Goal: Communication & Community: Answer question/provide support

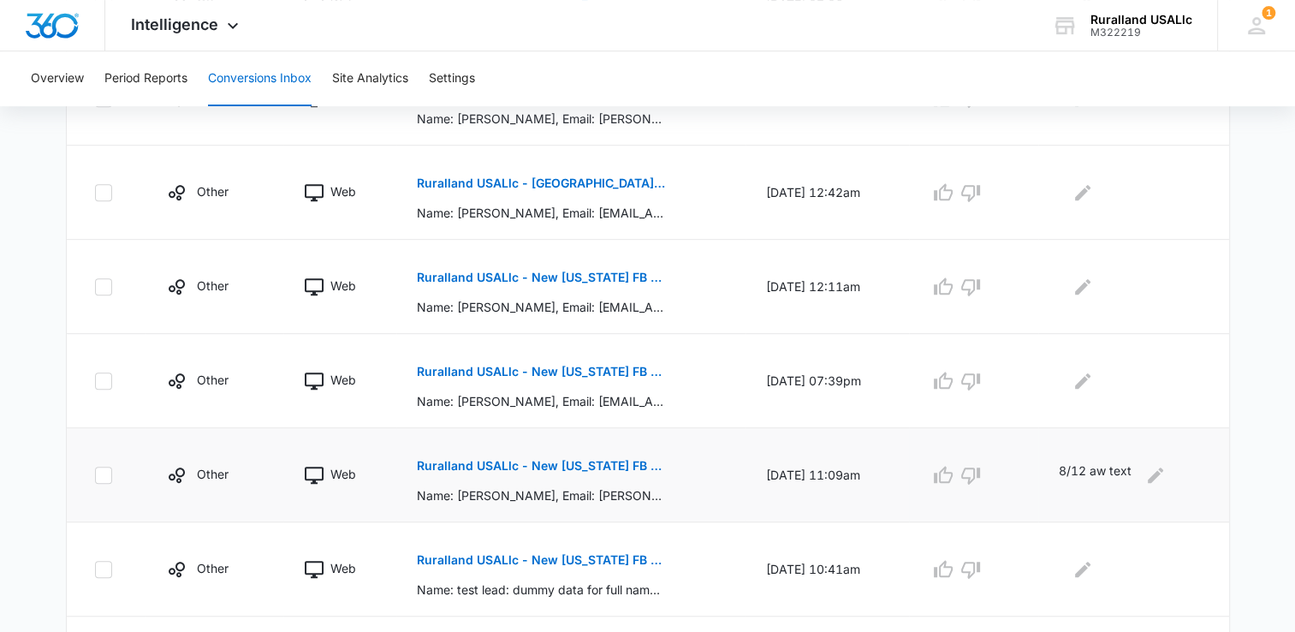
scroll to position [685, 0]
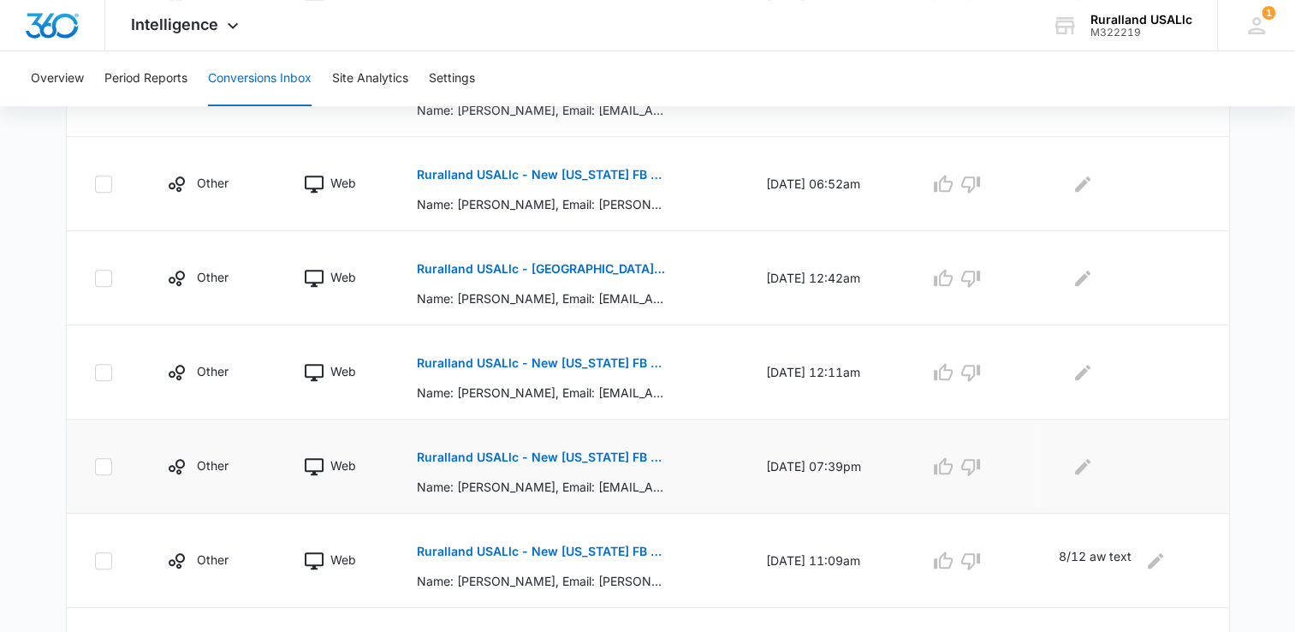
click at [498, 451] on p "Ruralland USALlc - New [US_STATE] FB Lead - M360 Notification" at bounding box center [541, 457] width 249 height 12
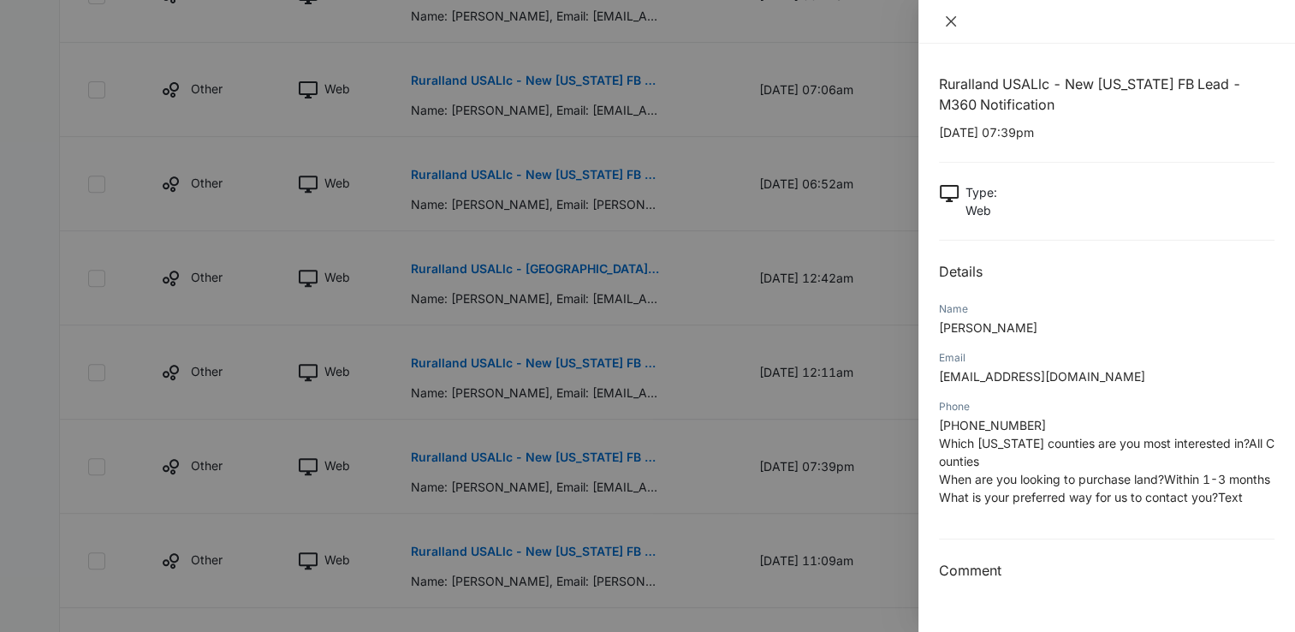
click at [954, 15] on icon "close" at bounding box center [951, 22] width 14 height 14
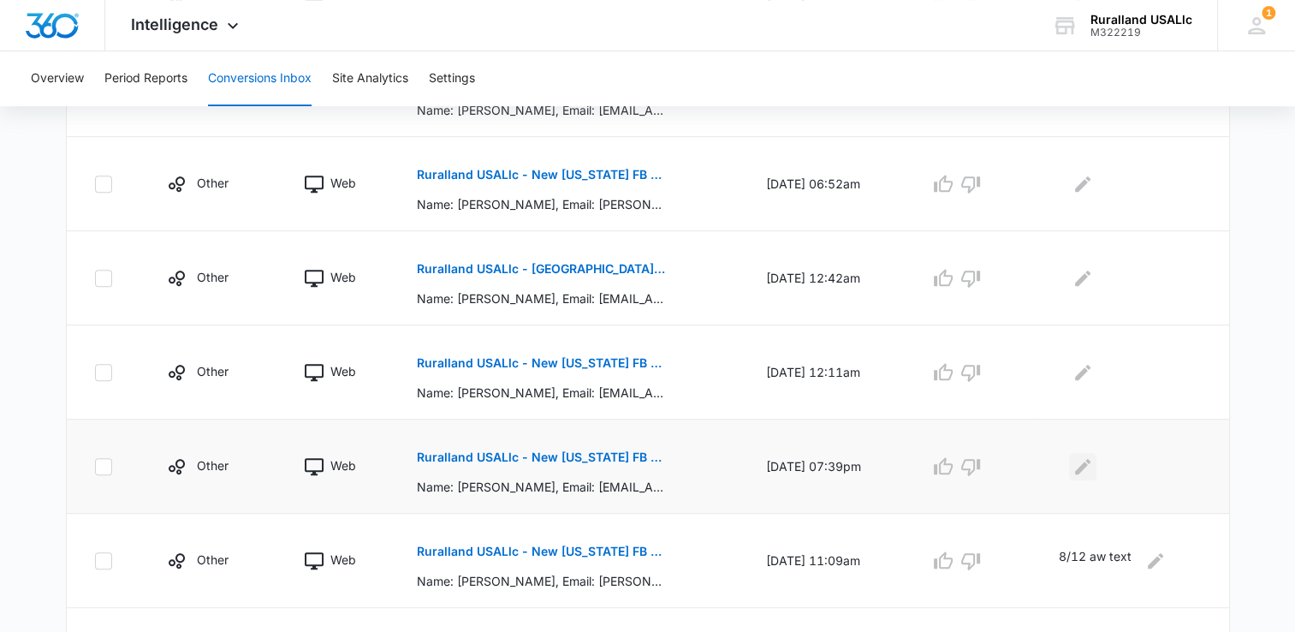
drag, startPoint x: 1082, startPoint y: 458, endPoint x: 1068, endPoint y: 454, distance: 15.2
click at [1070, 454] on div at bounding box center [1129, 466] width 142 height 27
click at [1082, 464] on icon "Edit Comments" at bounding box center [1082, 466] width 21 height 21
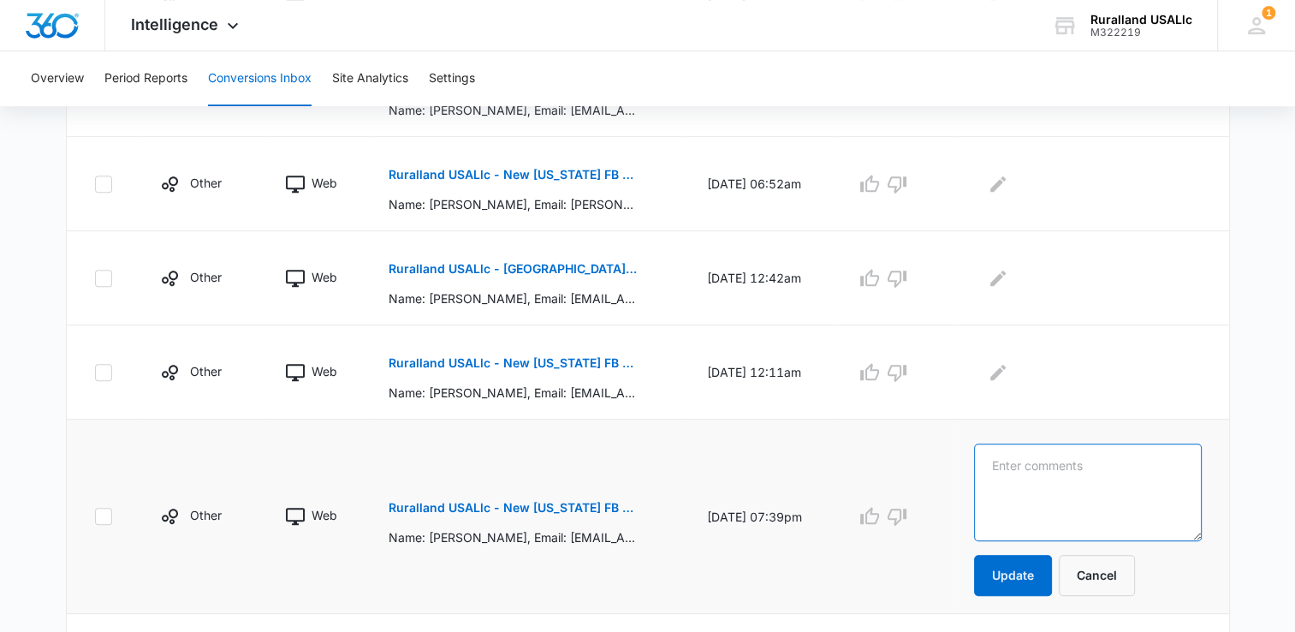
click at [1029, 465] on textarea at bounding box center [1087, 492] width 227 height 98
type textarea "8/13 aw text"
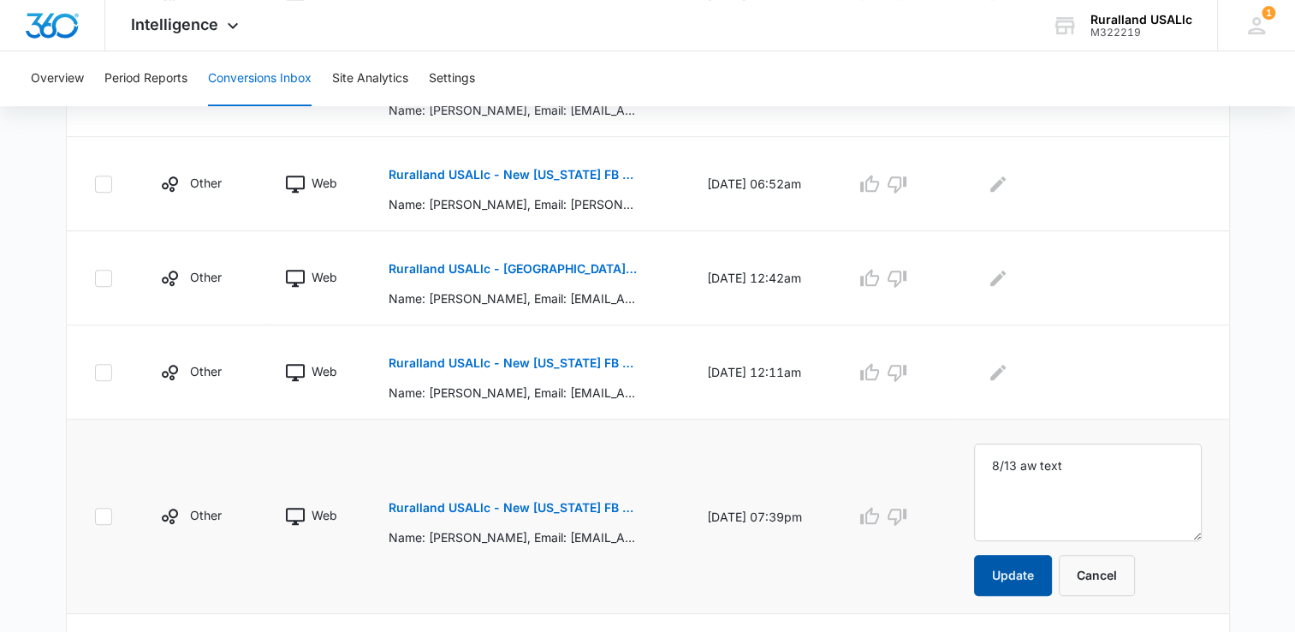
click at [1027, 570] on button "Update" at bounding box center [1013, 574] width 78 height 41
click at [518, 357] on p "Ruralland USALlc - New [US_STATE] FB Lead - M360 Notification" at bounding box center [512, 363] width 249 height 12
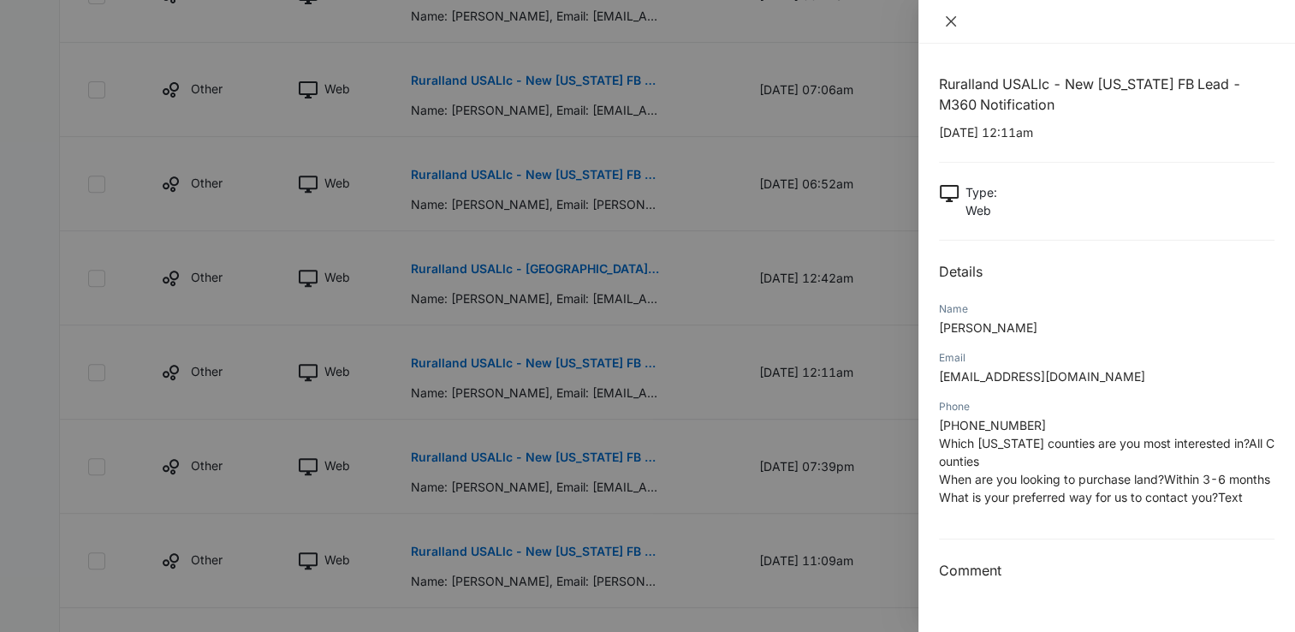
click at [956, 21] on icon "close" at bounding box center [951, 22] width 14 height 14
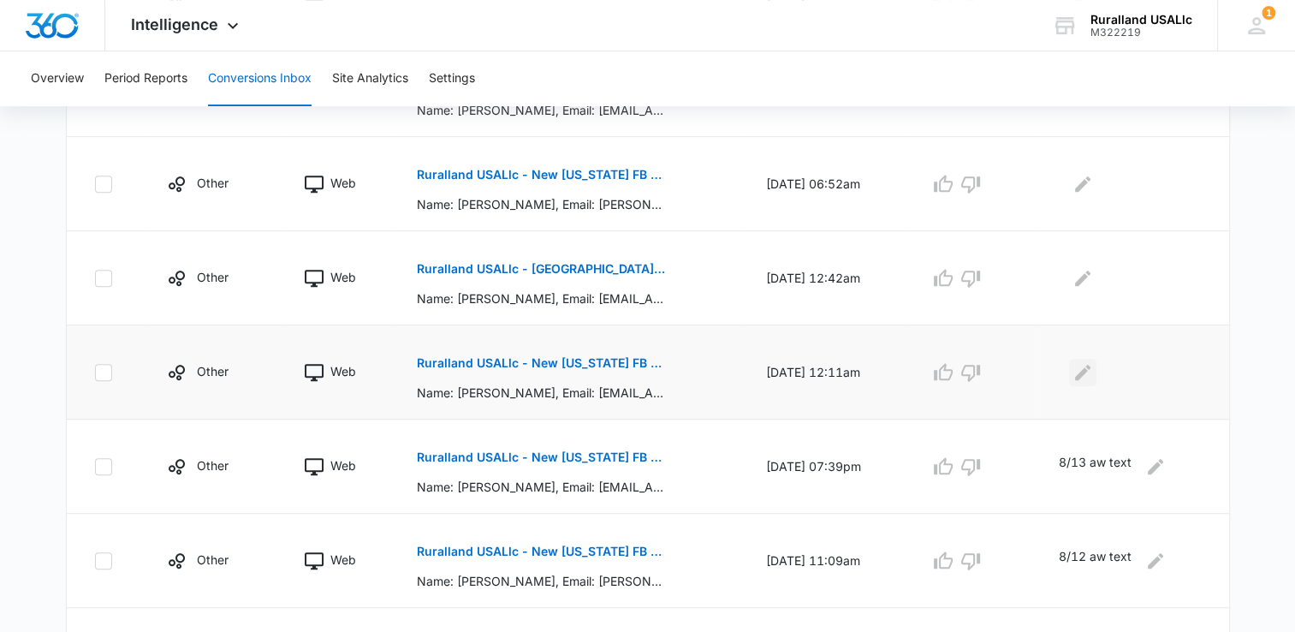
click at [1088, 363] on icon "Edit Comments" at bounding box center [1082, 372] width 21 height 21
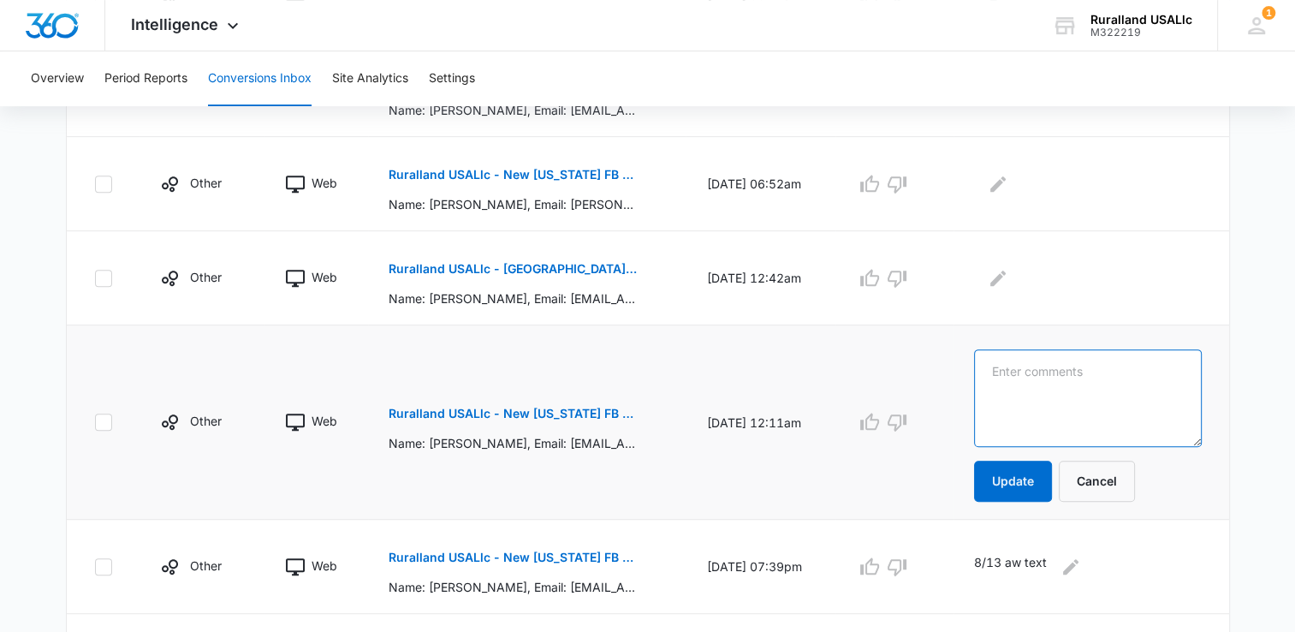
click at [1053, 362] on textarea at bounding box center [1087, 398] width 227 height 98
type textarea "8/13 aw text"
click at [1024, 473] on button "Update" at bounding box center [1013, 480] width 78 height 41
click at [431, 263] on p "Ruralland USALlc - [GEOGRAPHIC_DATA][US_STATE] FB Lead - M360 Notificaion" at bounding box center [512, 269] width 249 height 12
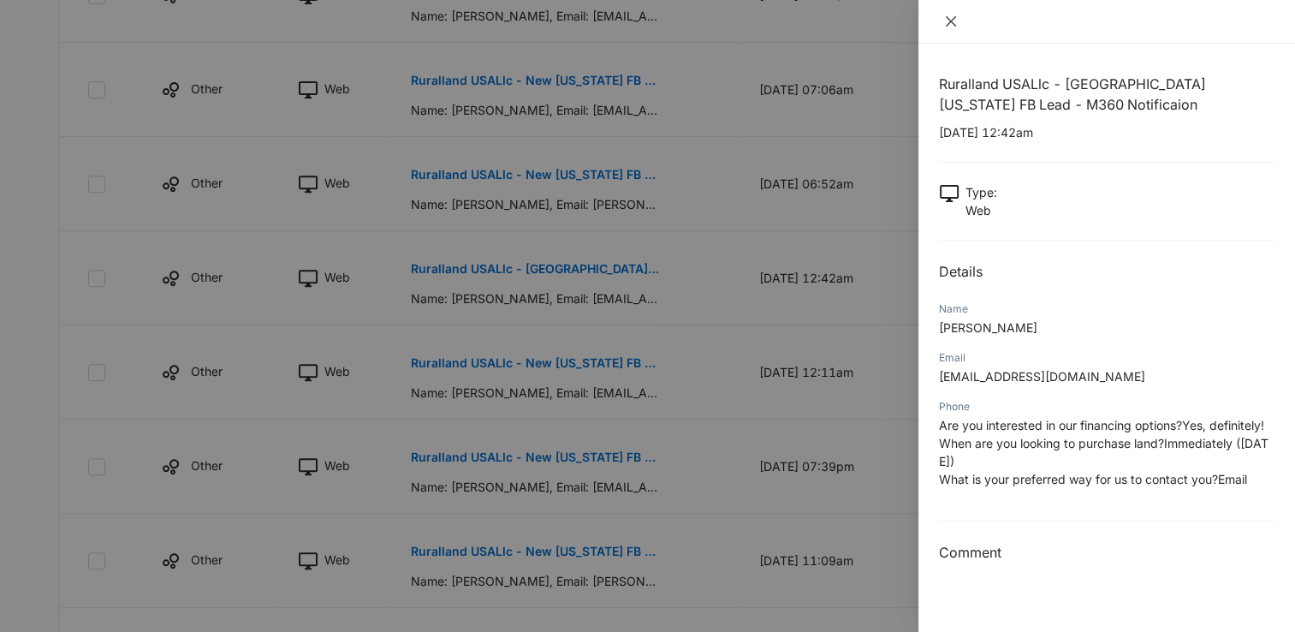
click at [952, 22] on icon "close" at bounding box center [951, 21] width 10 height 10
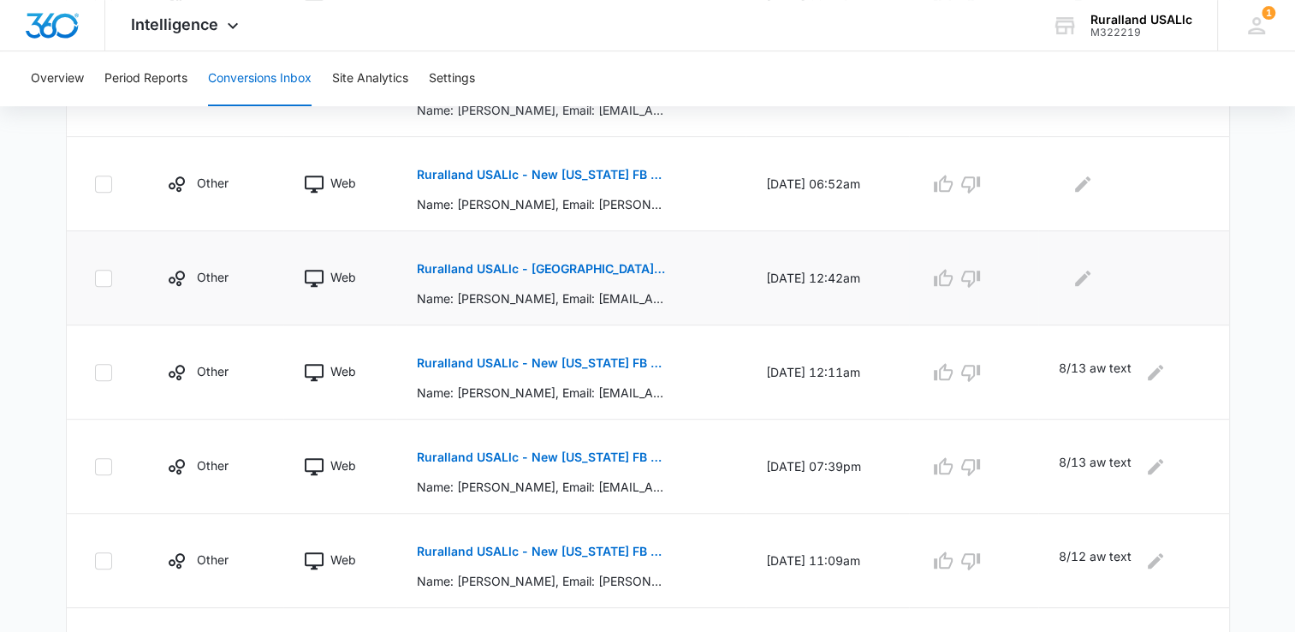
click at [489, 264] on p "Ruralland USALlc - [GEOGRAPHIC_DATA][US_STATE] FB Lead - M360 Notificaion" at bounding box center [541, 269] width 249 height 12
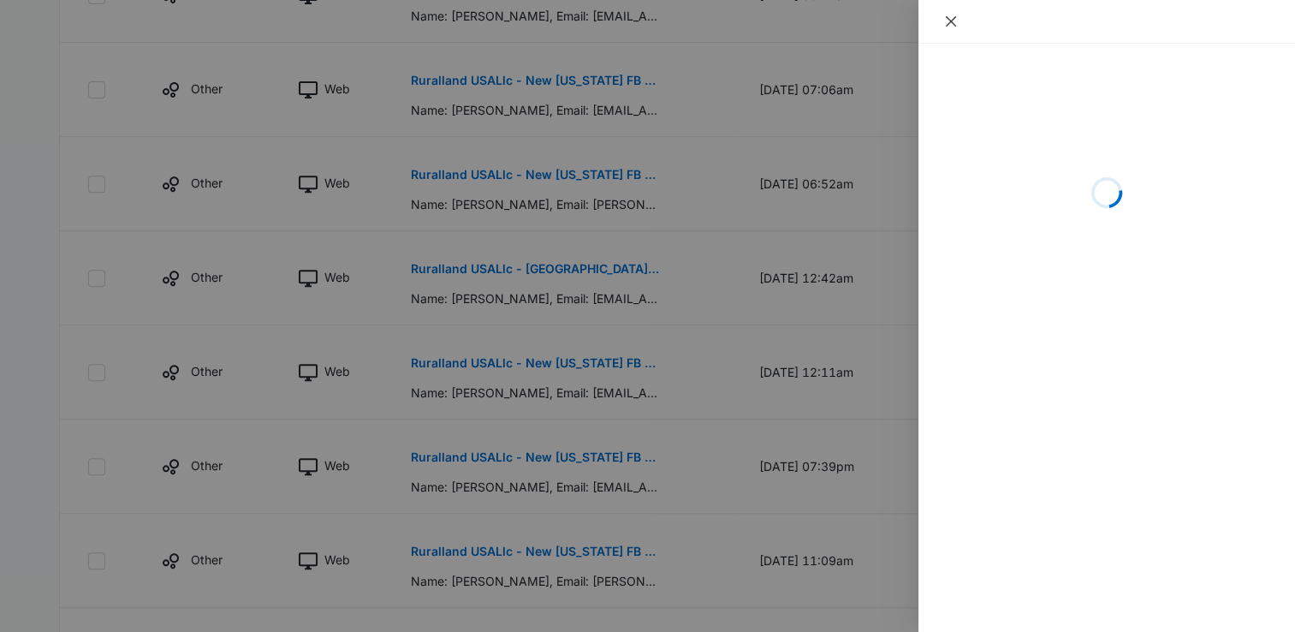
click at [948, 14] on button "Close" at bounding box center [951, 21] width 24 height 15
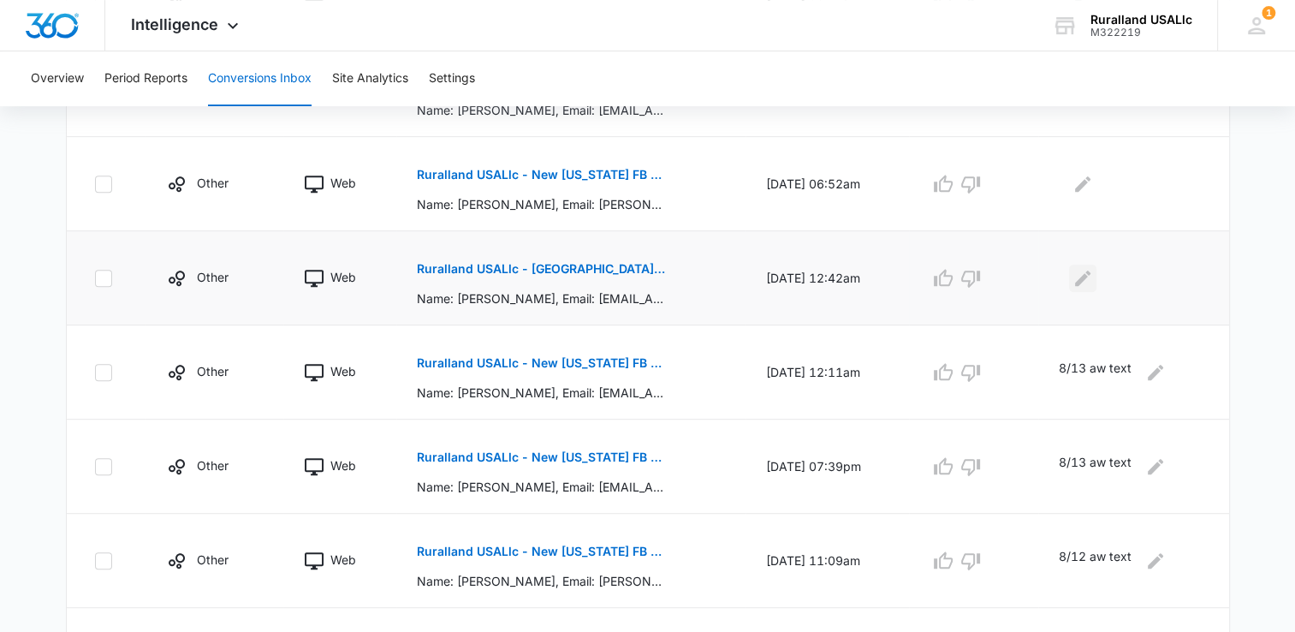
click at [1088, 272] on icon "Edit Comments" at bounding box center [1082, 278] width 21 height 21
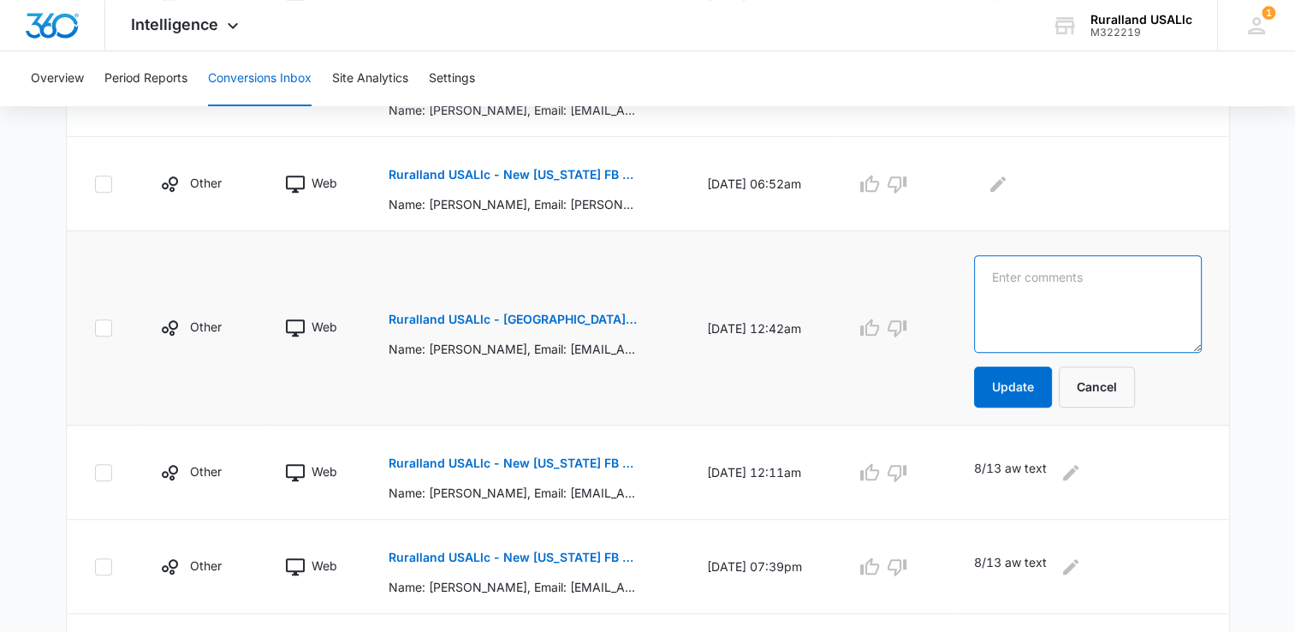
click at [1073, 285] on textarea at bounding box center [1087, 304] width 227 height 98
type textarea "8/13 aw email"
click at [1017, 382] on button "Update" at bounding box center [1013, 386] width 78 height 41
click at [470, 163] on button "Ruralland USALlc - New [US_STATE] FB Lead - M360 Notification" at bounding box center [512, 174] width 249 height 41
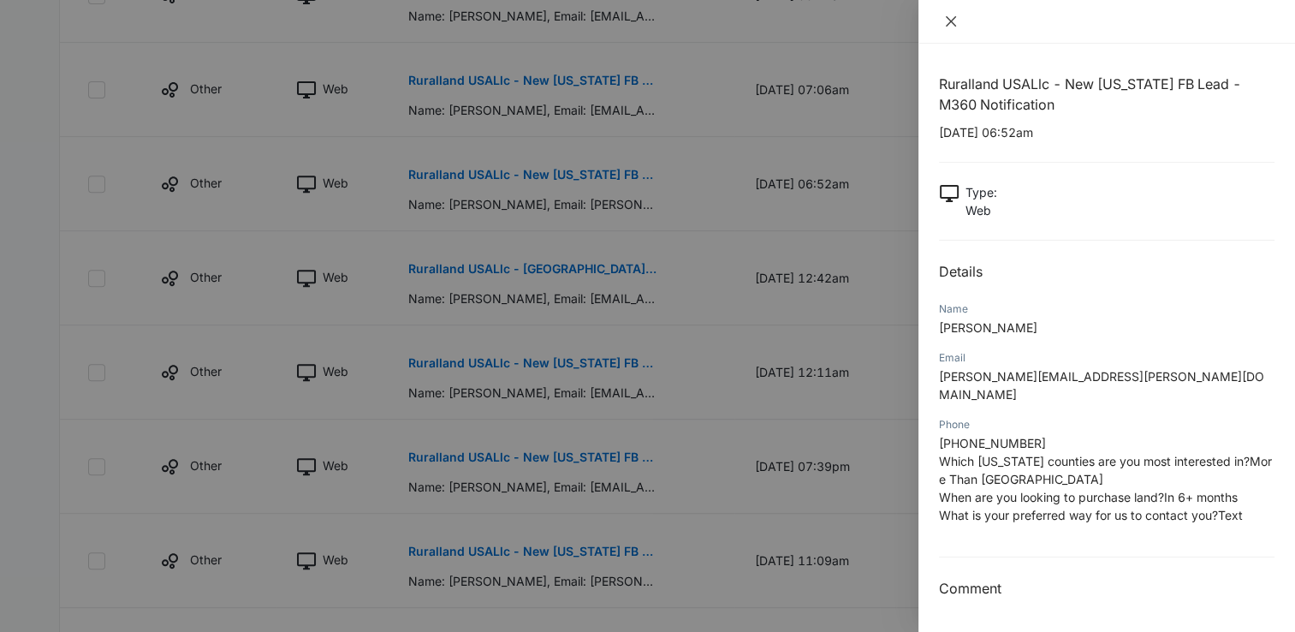
drag, startPoint x: 946, startPoint y: 19, endPoint x: 943, endPoint y: 42, distance: 23.4
click at [945, 31] on div at bounding box center [1106, 22] width 377 height 44
click at [949, 20] on icon "close" at bounding box center [951, 21] width 10 height 10
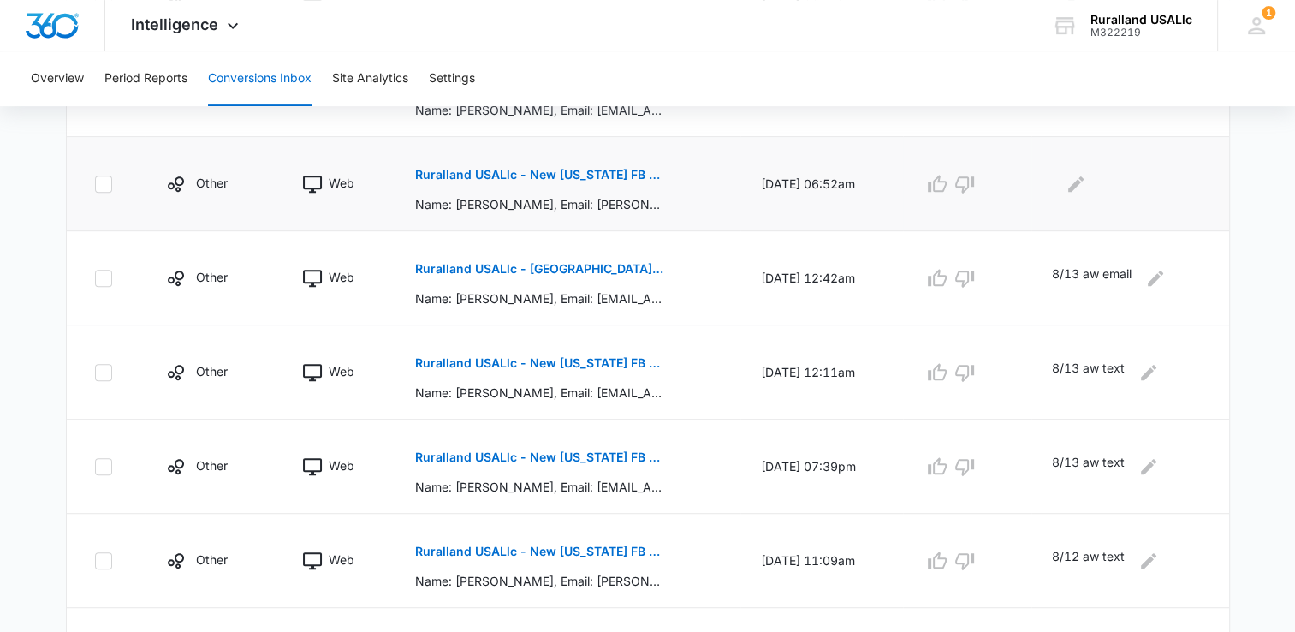
click at [495, 170] on p "Ruralland USALlc - New [US_STATE] FB Lead - M360 Notification" at bounding box center [539, 175] width 249 height 12
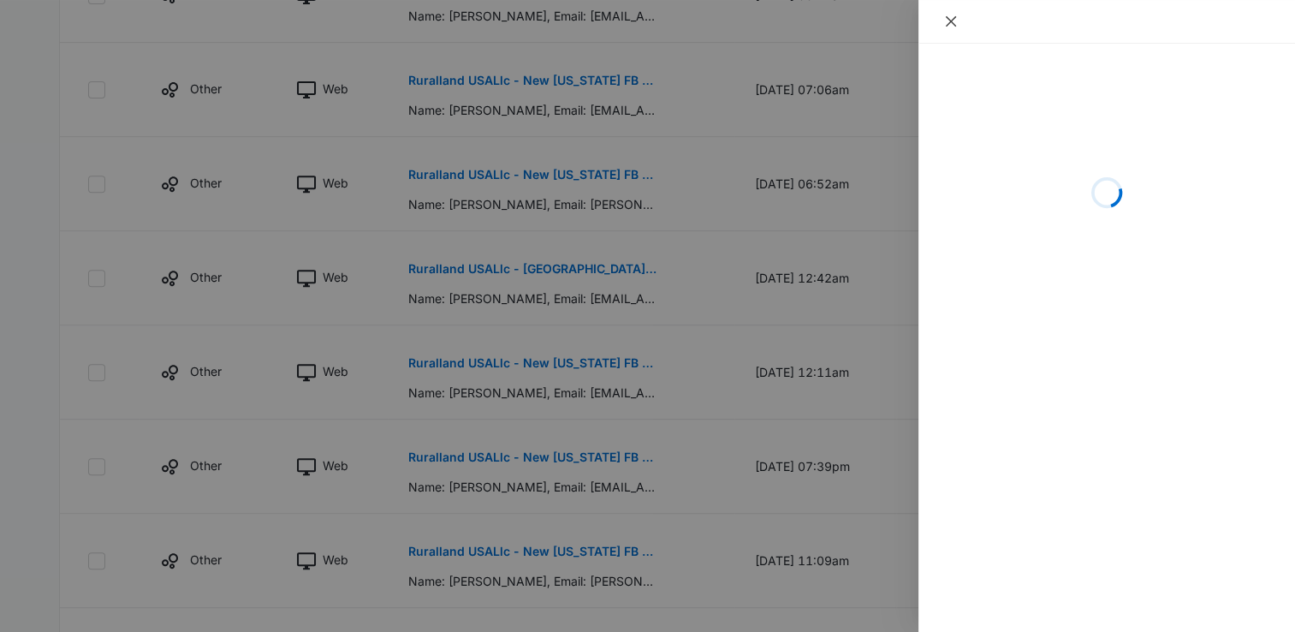
drag, startPoint x: 960, startPoint y: 15, endPoint x: 947, endPoint y: 19, distance: 13.3
click at [959, 15] on button "Close" at bounding box center [951, 21] width 24 height 15
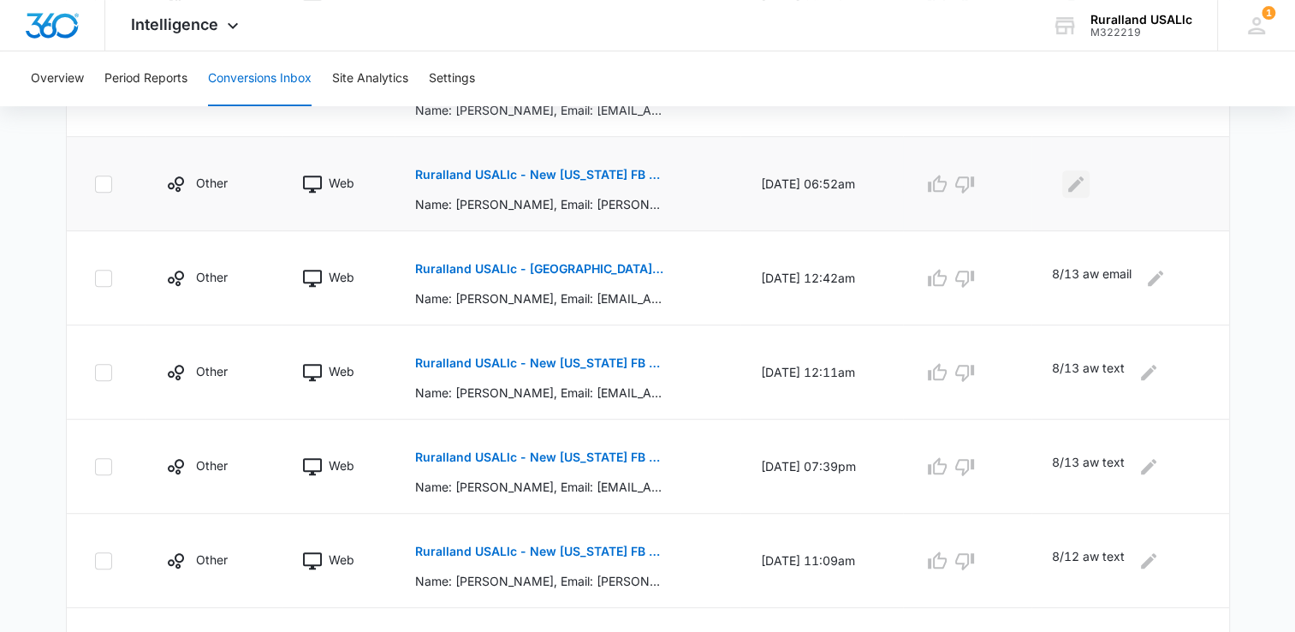
click at [1079, 176] on icon "Edit Comments" at bounding box center [1075, 184] width 21 height 21
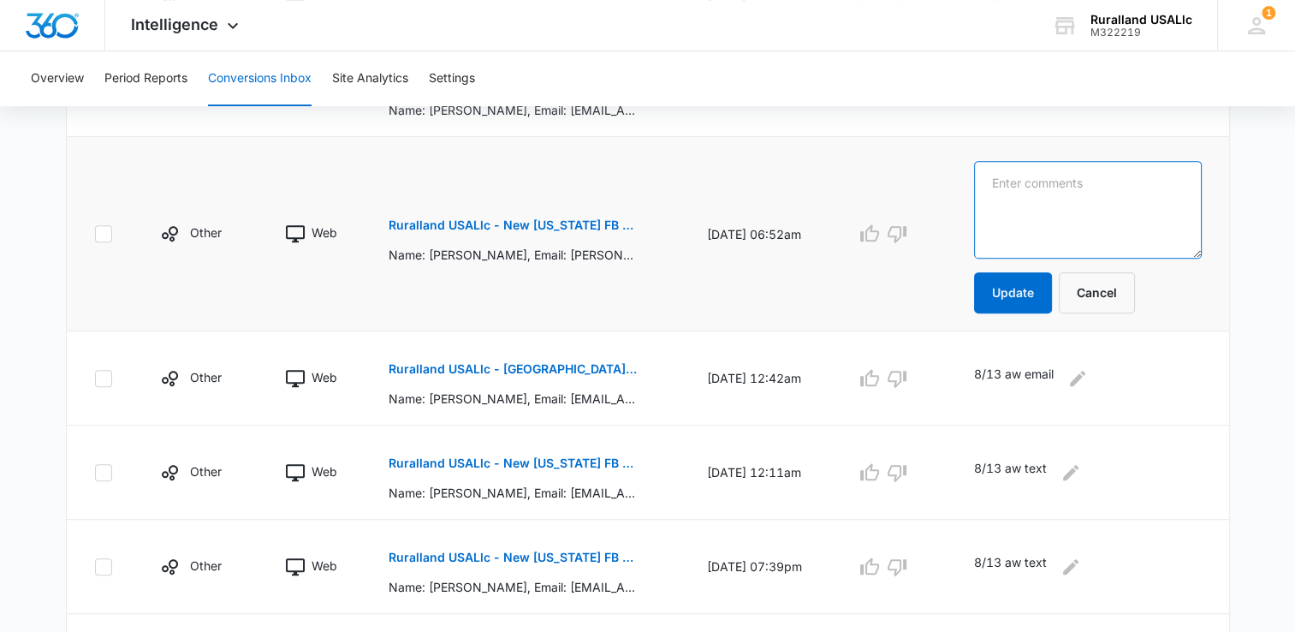
click at [1020, 180] on textarea at bounding box center [1087, 210] width 227 height 98
type textarea "8/13 aw text"
click at [1029, 289] on button "Update" at bounding box center [1013, 292] width 78 height 41
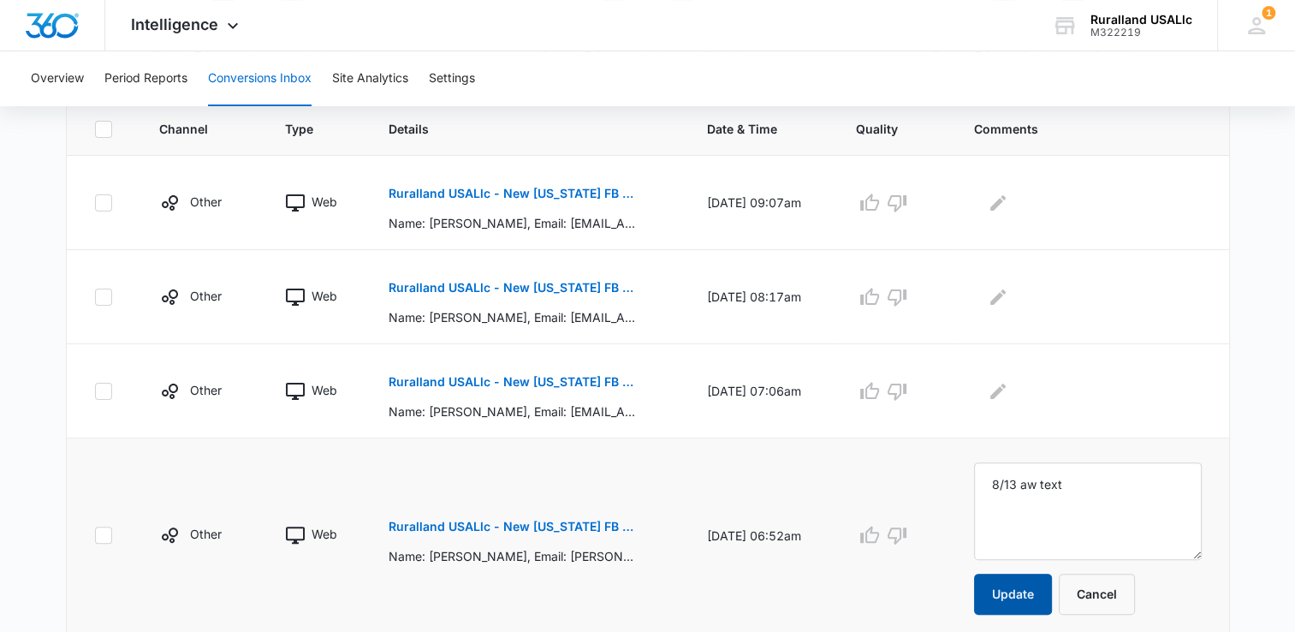
scroll to position [342, 0]
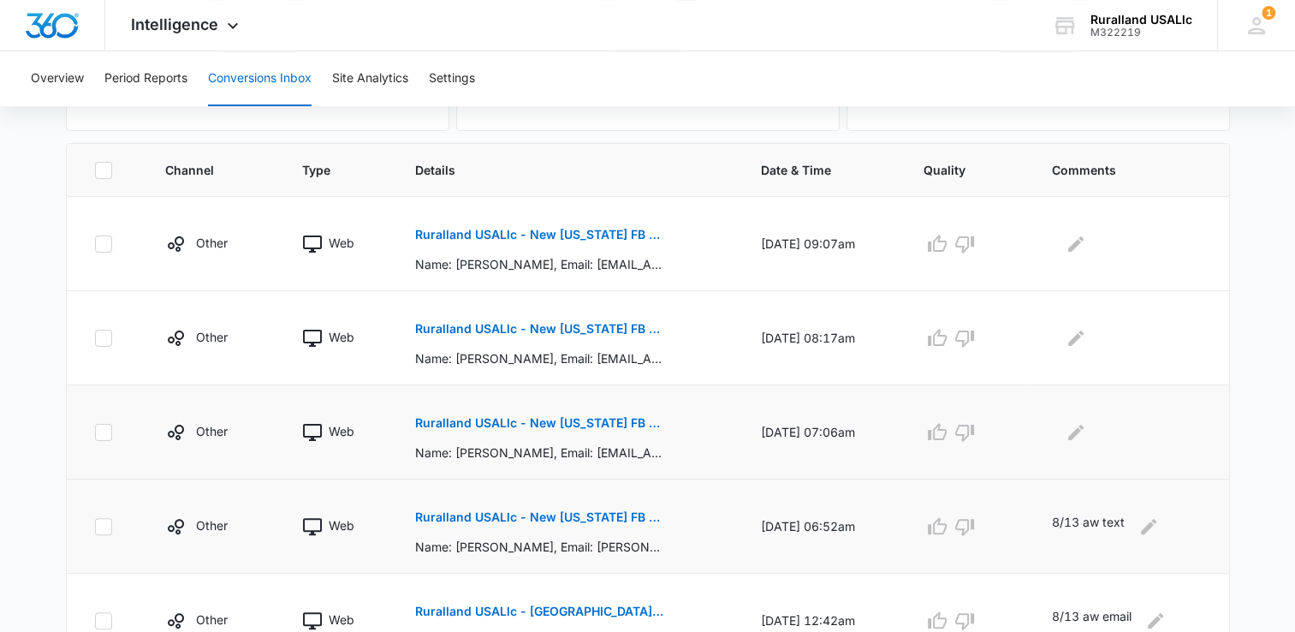
click at [479, 414] on button "Ruralland USALlc - New [US_STATE] FB Lead - M360 Notification" at bounding box center [539, 422] width 249 height 41
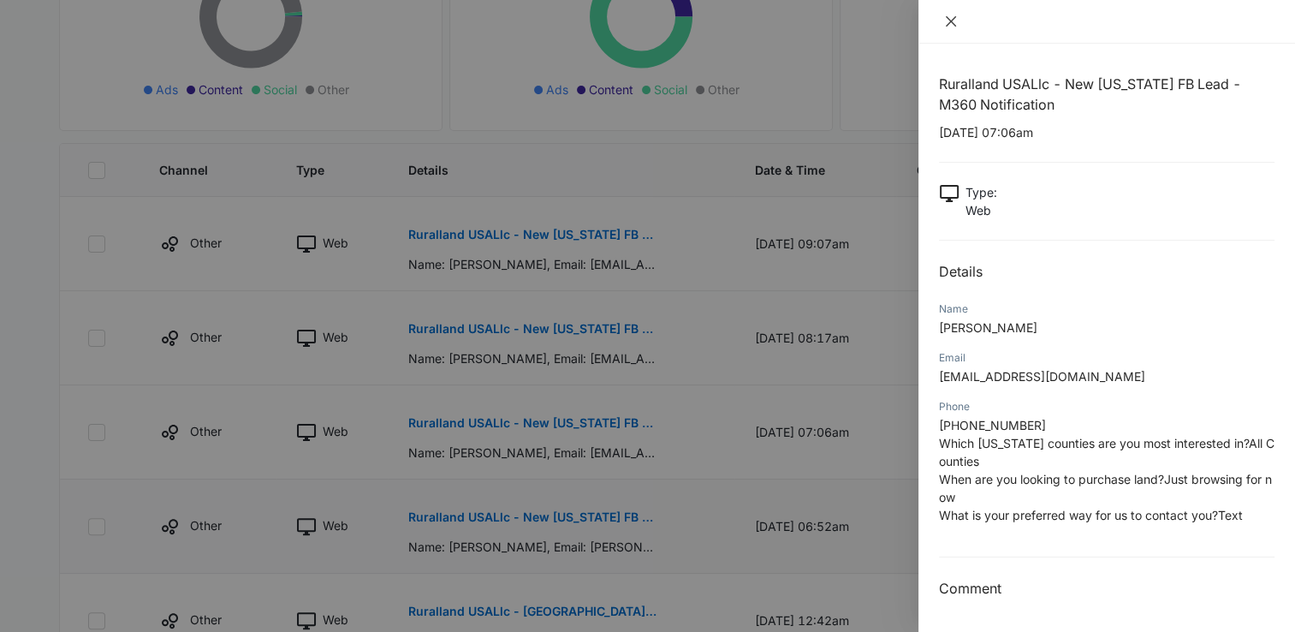
click at [939, 20] on button "Close" at bounding box center [951, 21] width 24 height 15
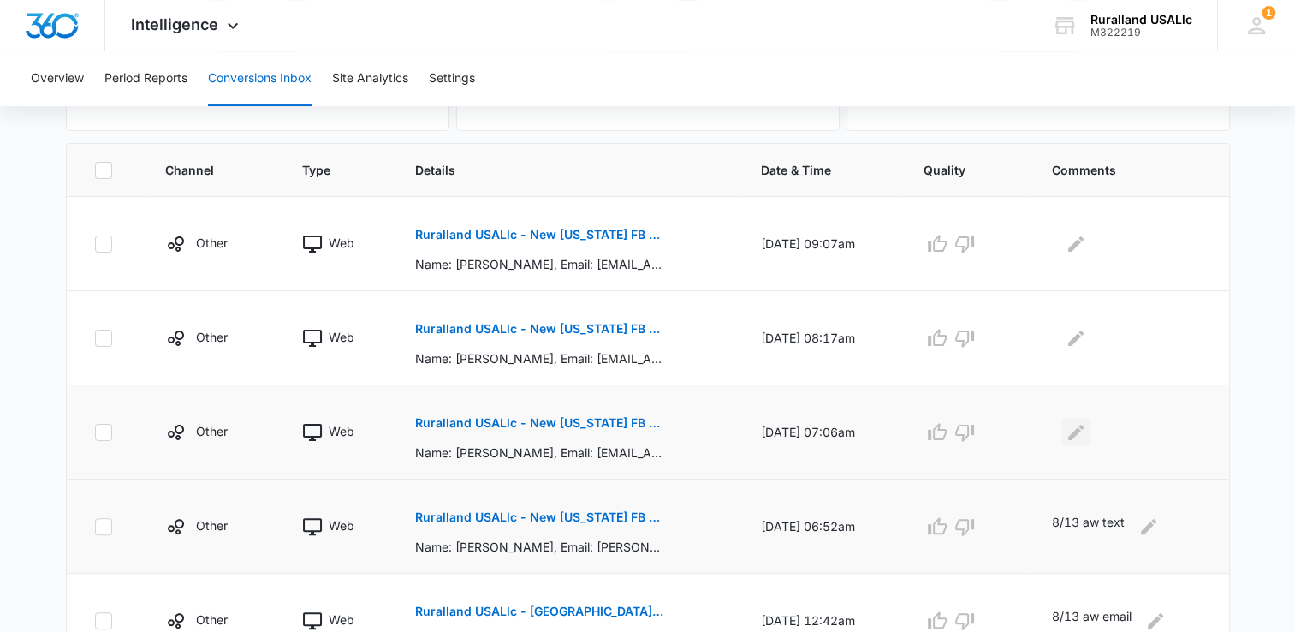
click at [1068, 426] on button "Edit Comments" at bounding box center [1075, 431] width 27 height 27
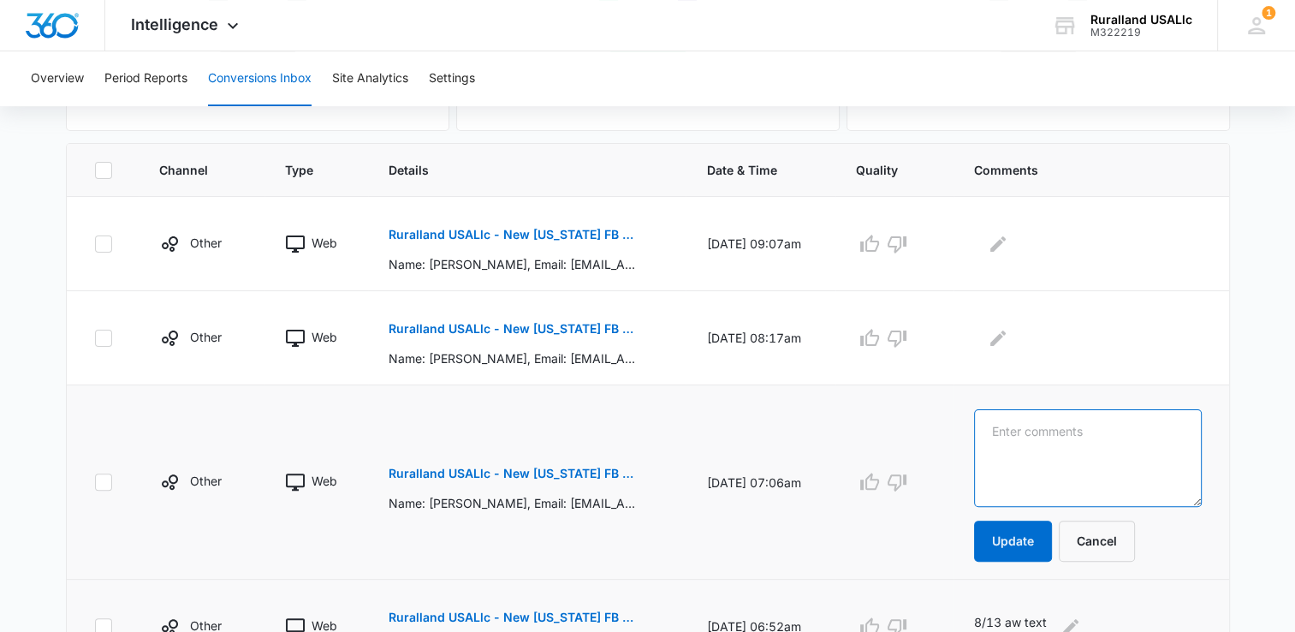
click at [1061, 423] on textarea at bounding box center [1087, 458] width 227 height 98
type textarea "8/13 aw text"
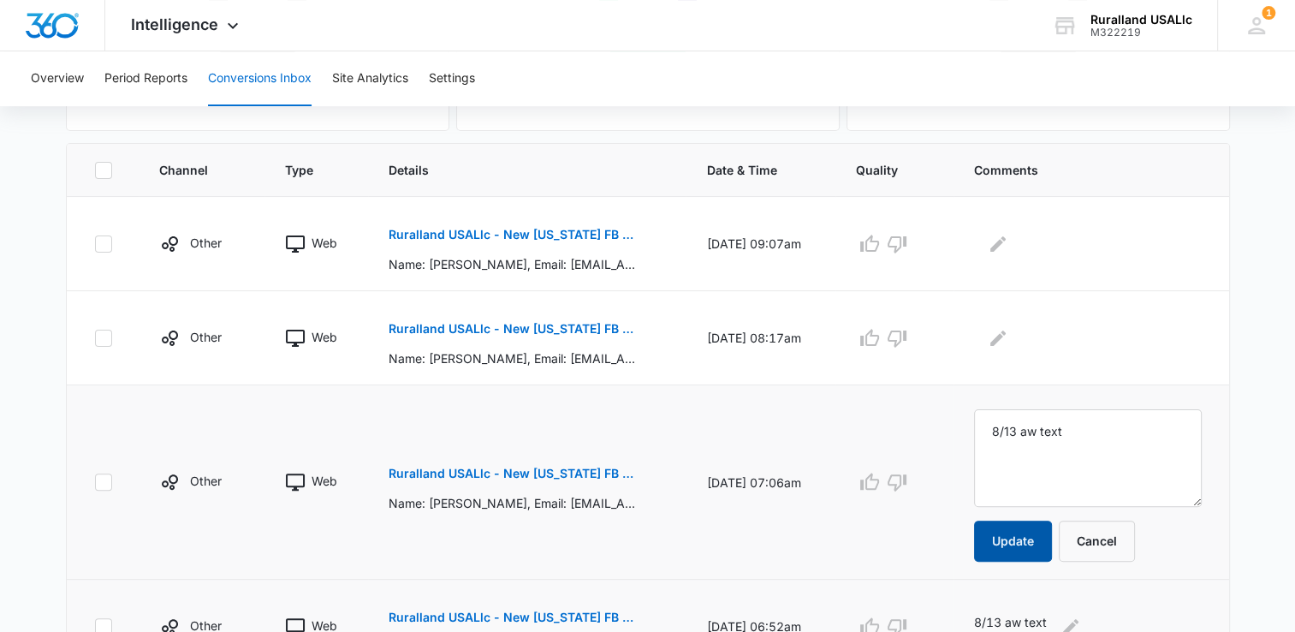
click at [1036, 539] on button "Update" at bounding box center [1013, 540] width 78 height 41
click at [457, 323] on p "Ruralland USALlc - New [US_STATE] FB Lead - M360 Notification" at bounding box center [512, 329] width 249 height 12
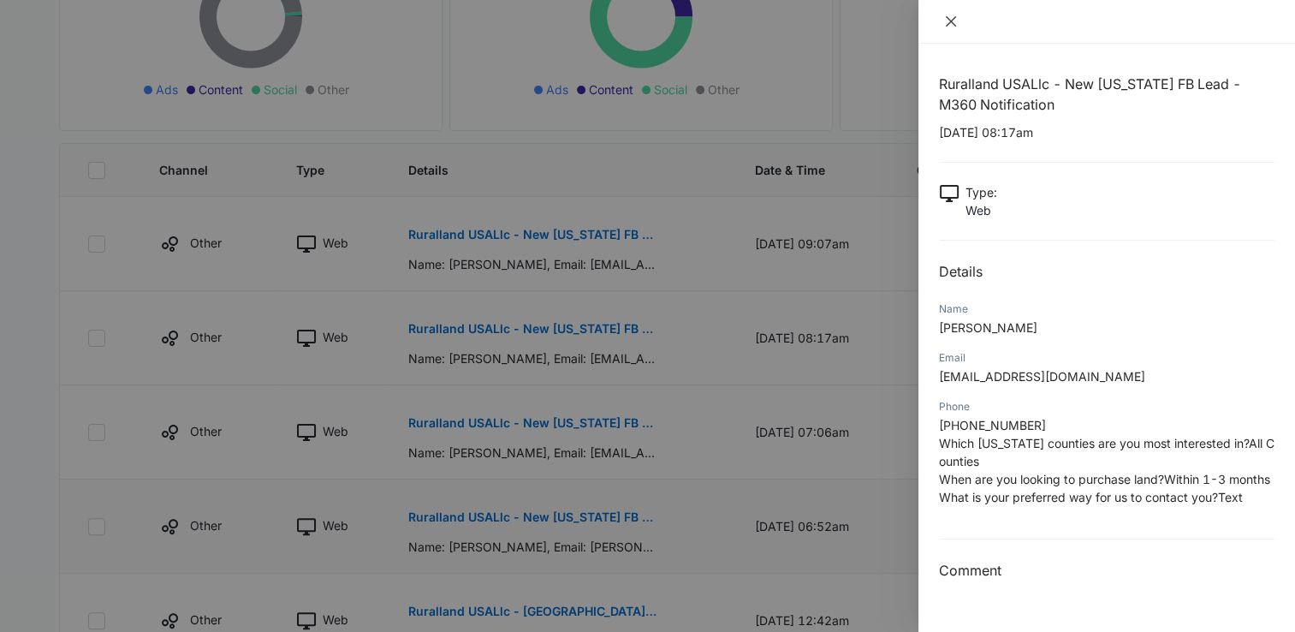
click at [949, 17] on icon "close" at bounding box center [951, 22] width 14 height 14
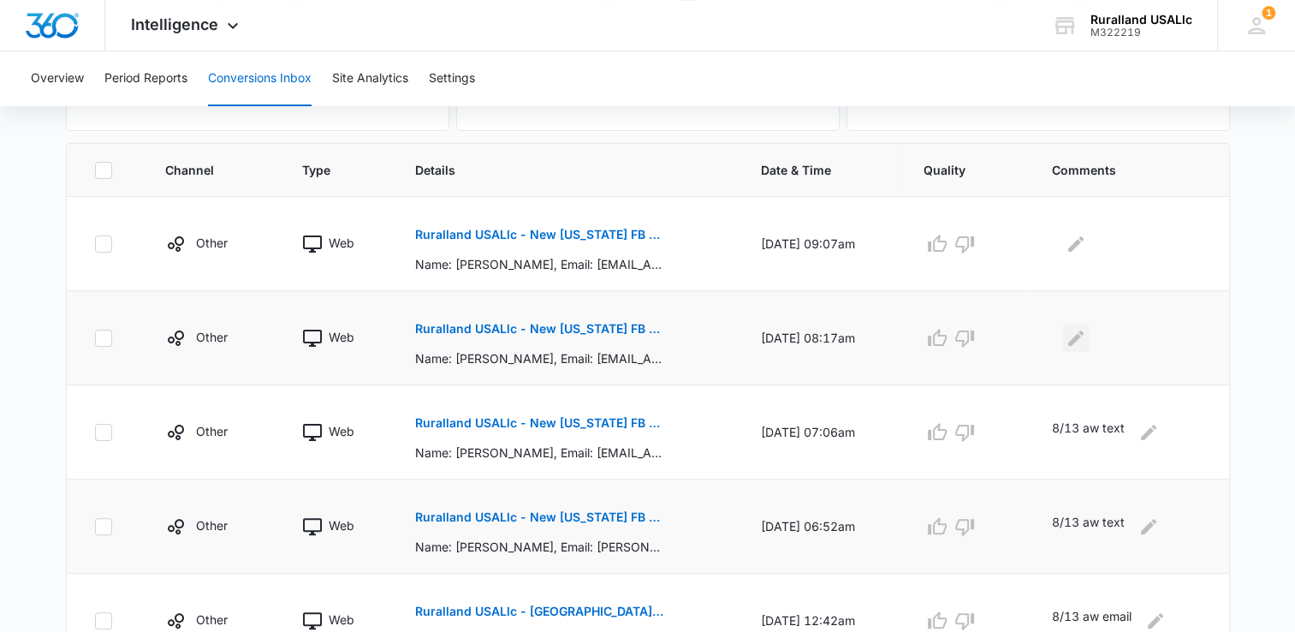
click at [1081, 336] on icon "Edit Comments" at bounding box center [1075, 336] width 15 height 15
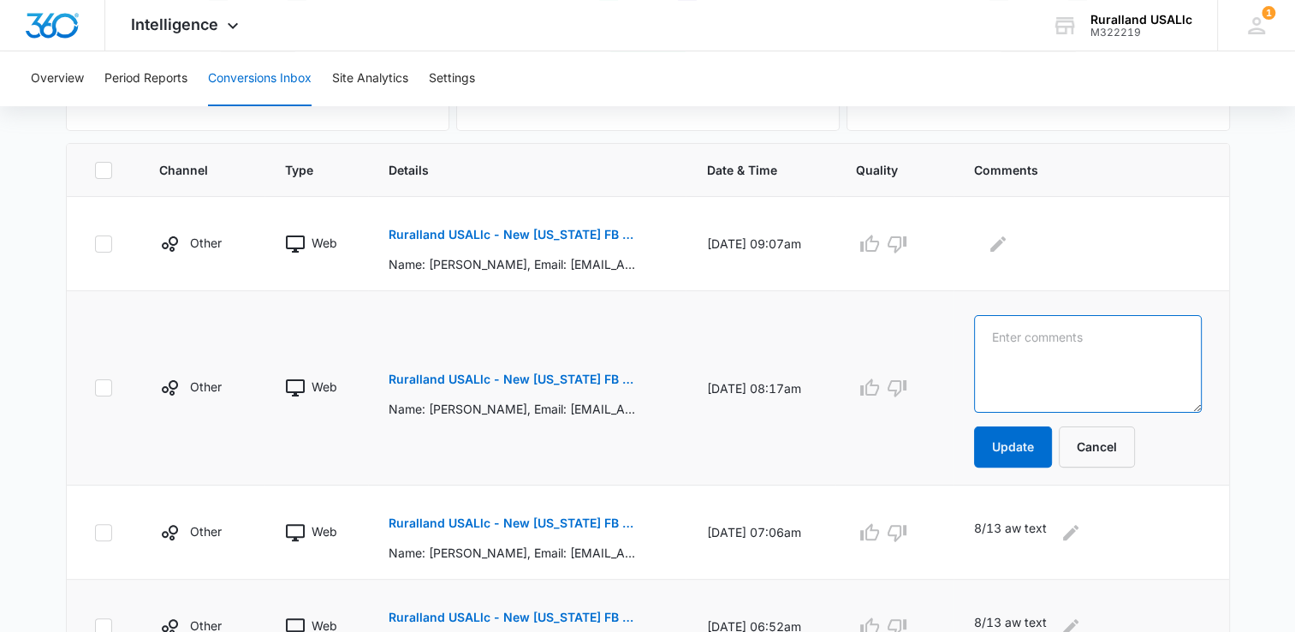
click at [1023, 345] on textarea at bounding box center [1087, 364] width 227 height 98
type textarea "8/13 aw text"
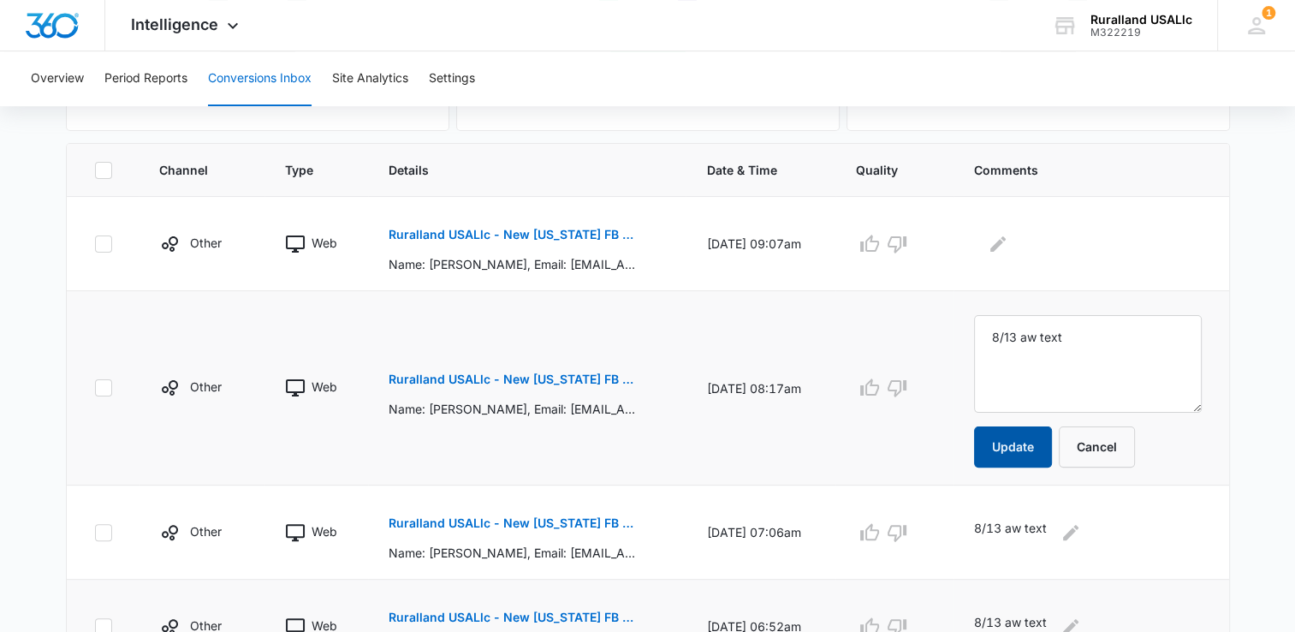
click at [1033, 436] on button "Update" at bounding box center [1013, 446] width 78 height 41
click at [525, 230] on p "Ruralland USALlc - New [US_STATE] FB Lead - M360 Notification" at bounding box center [512, 234] width 249 height 12
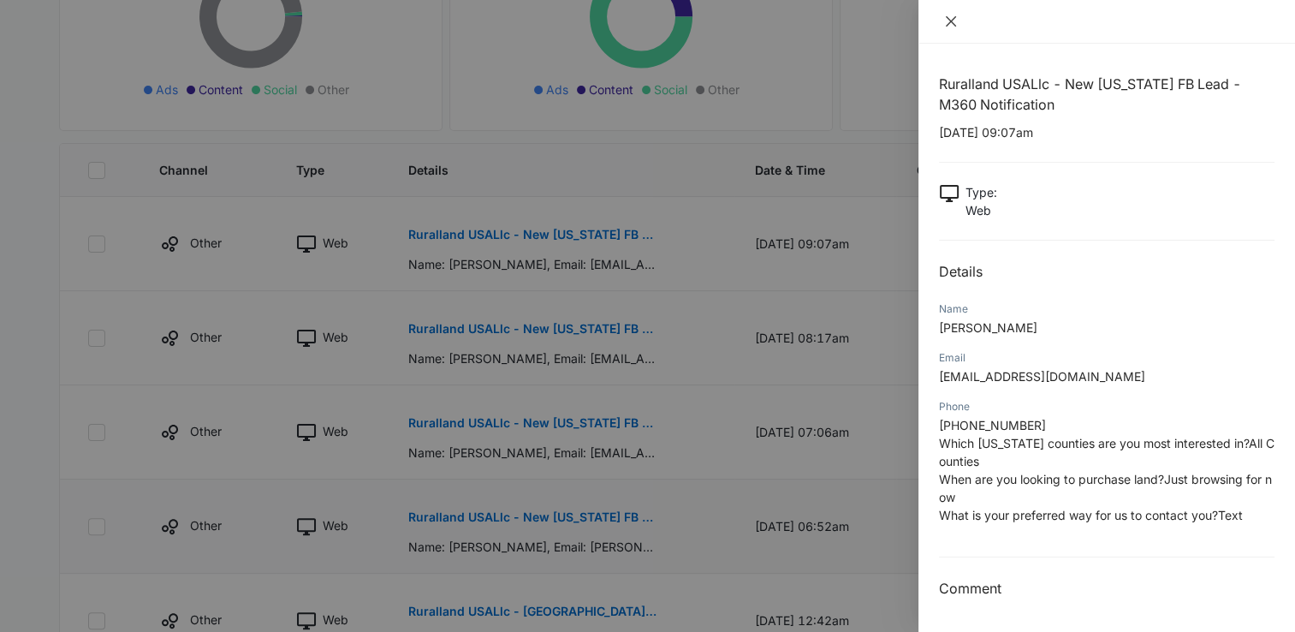
click at [945, 21] on icon "close" at bounding box center [951, 22] width 14 height 14
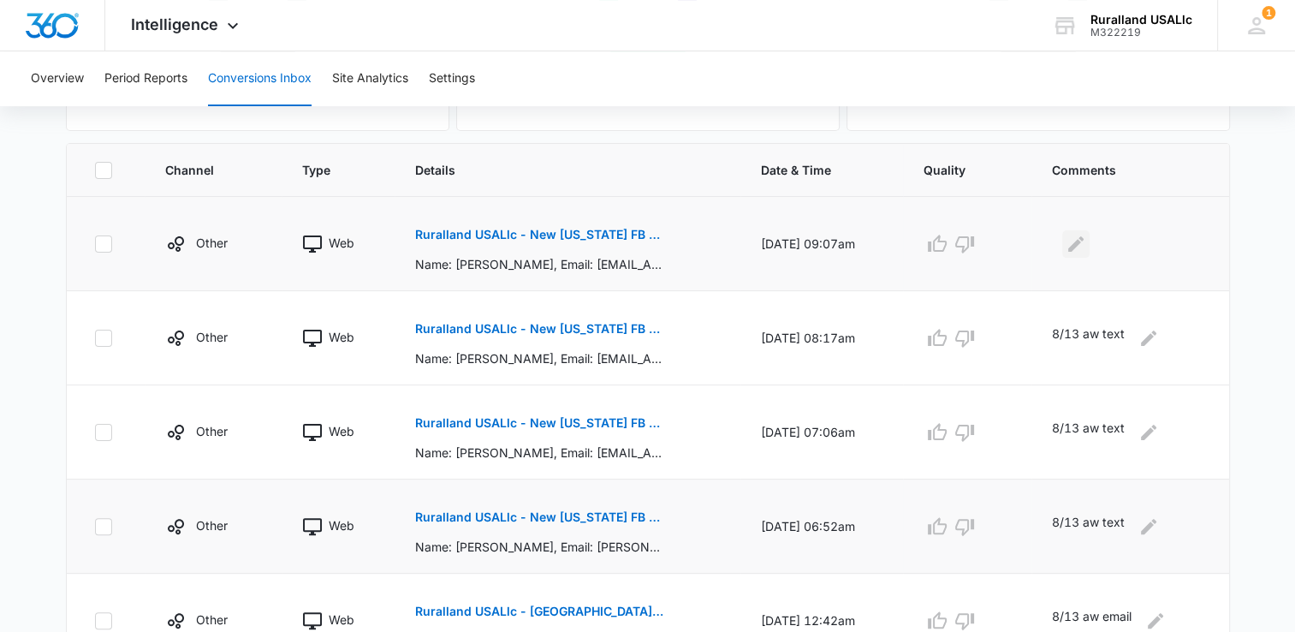
click at [1072, 243] on icon "Edit Comments" at bounding box center [1075, 244] width 21 height 21
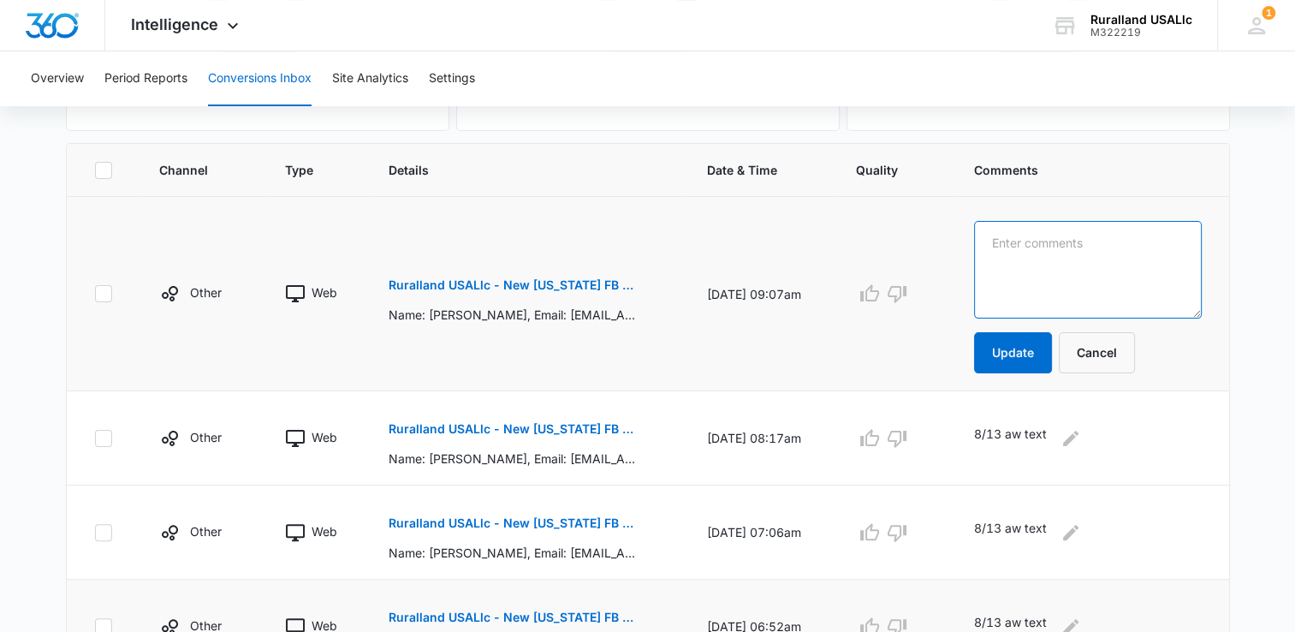
click at [1060, 252] on textarea at bounding box center [1087, 270] width 227 height 98
type textarea "8/13 aw text"
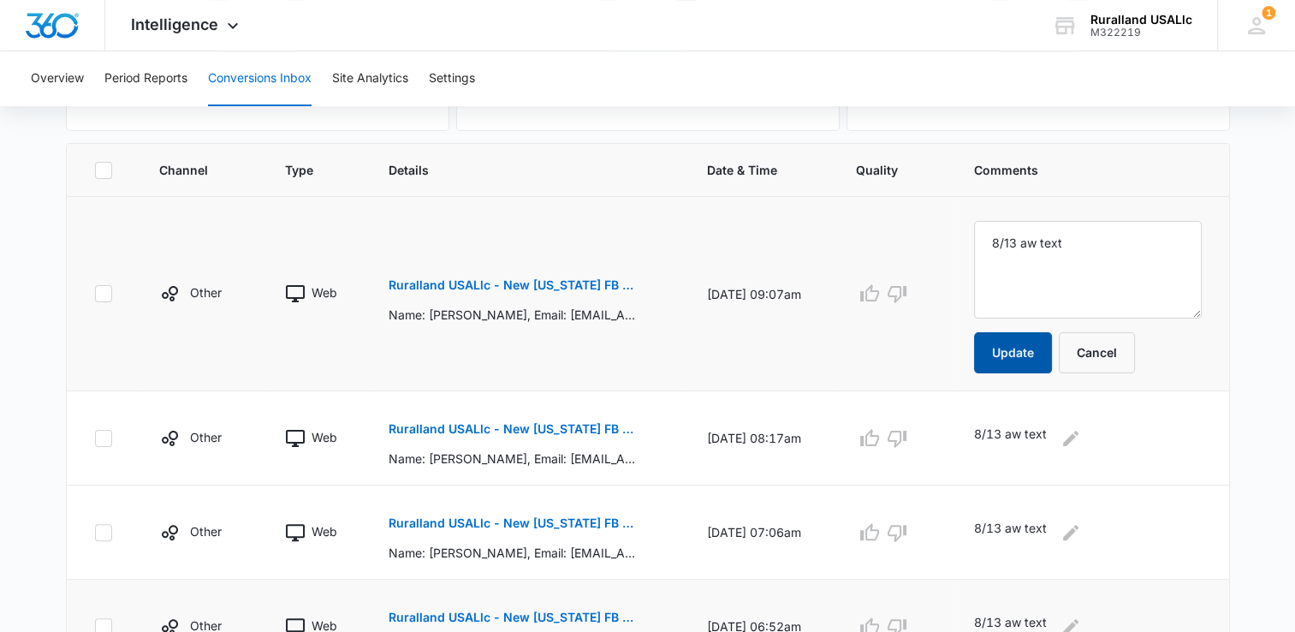
click at [1020, 347] on button "Update" at bounding box center [1013, 352] width 78 height 41
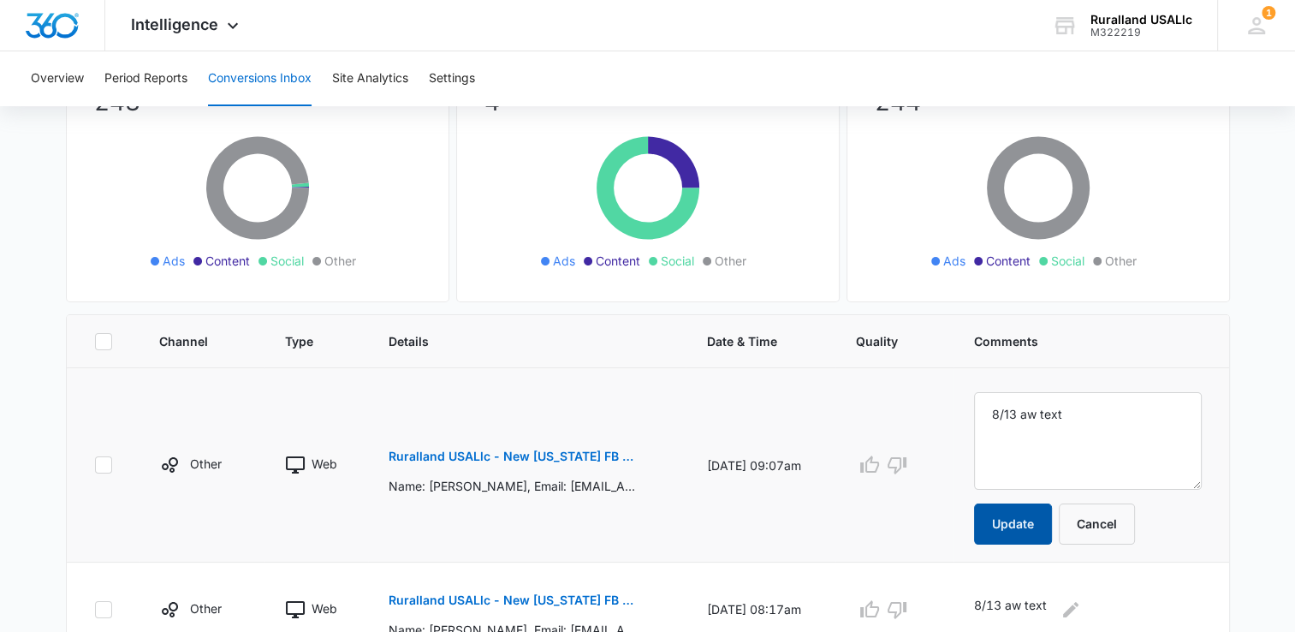
scroll to position [86, 0]
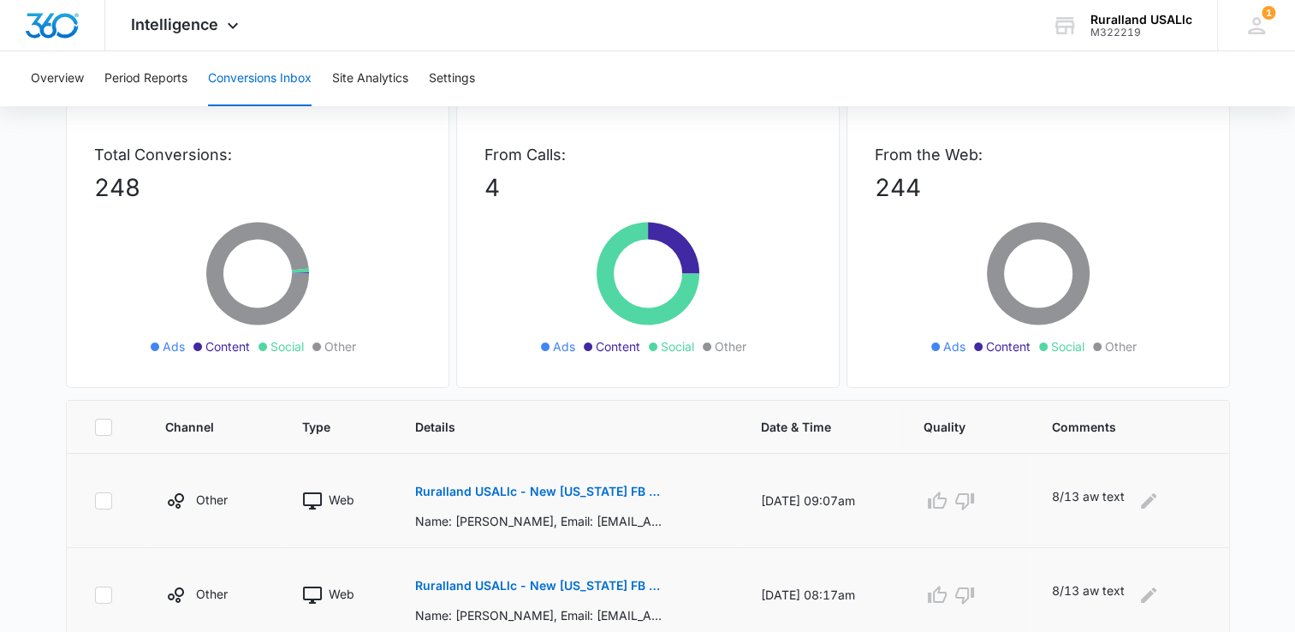
drag, startPoint x: 1035, startPoint y: 590, endPoint x: 1023, endPoint y: 584, distance: 14.2
click at [1031, 588] on td at bounding box center [967, 595] width 128 height 94
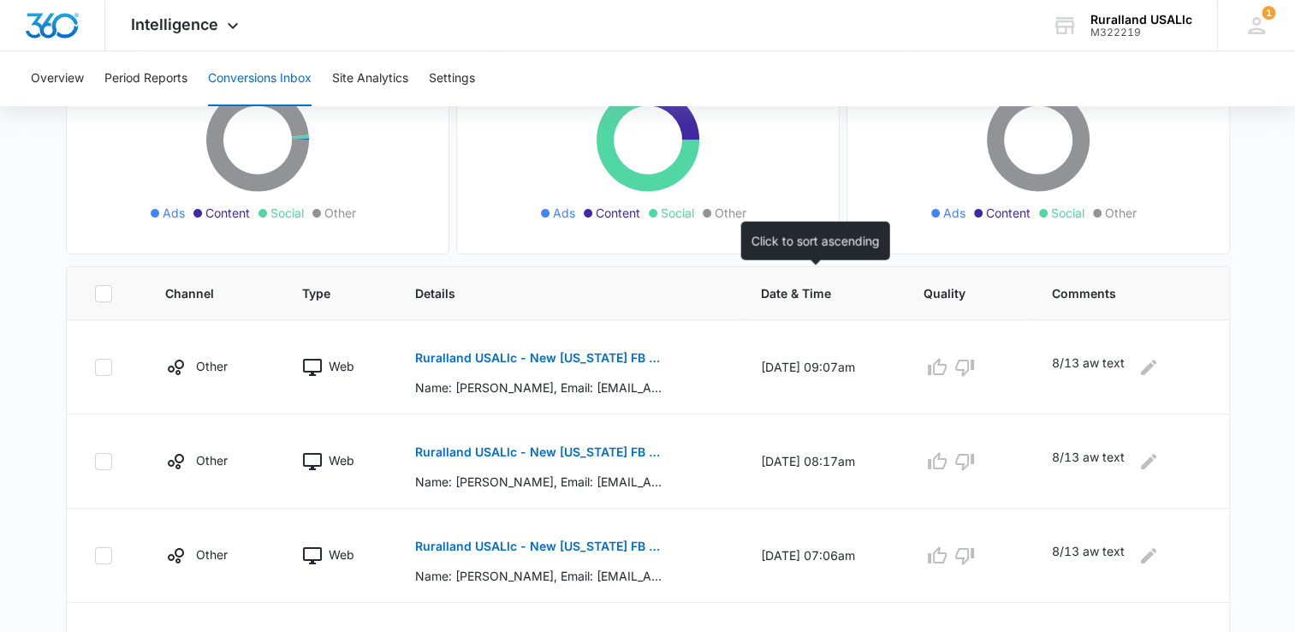
scroll to position [257, 0]
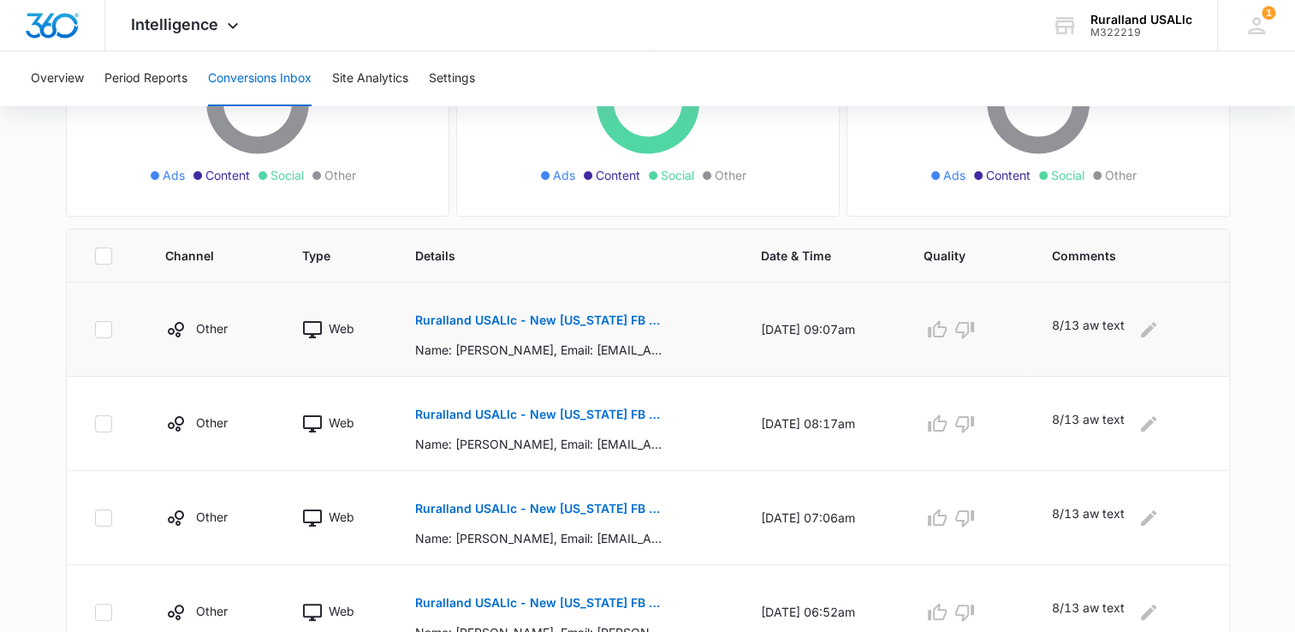
click at [486, 318] on p "Ruralland USALlc - New [US_STATE] FB Lead - M360 Notification" at bounding box center [539, 320] width 249 height 12
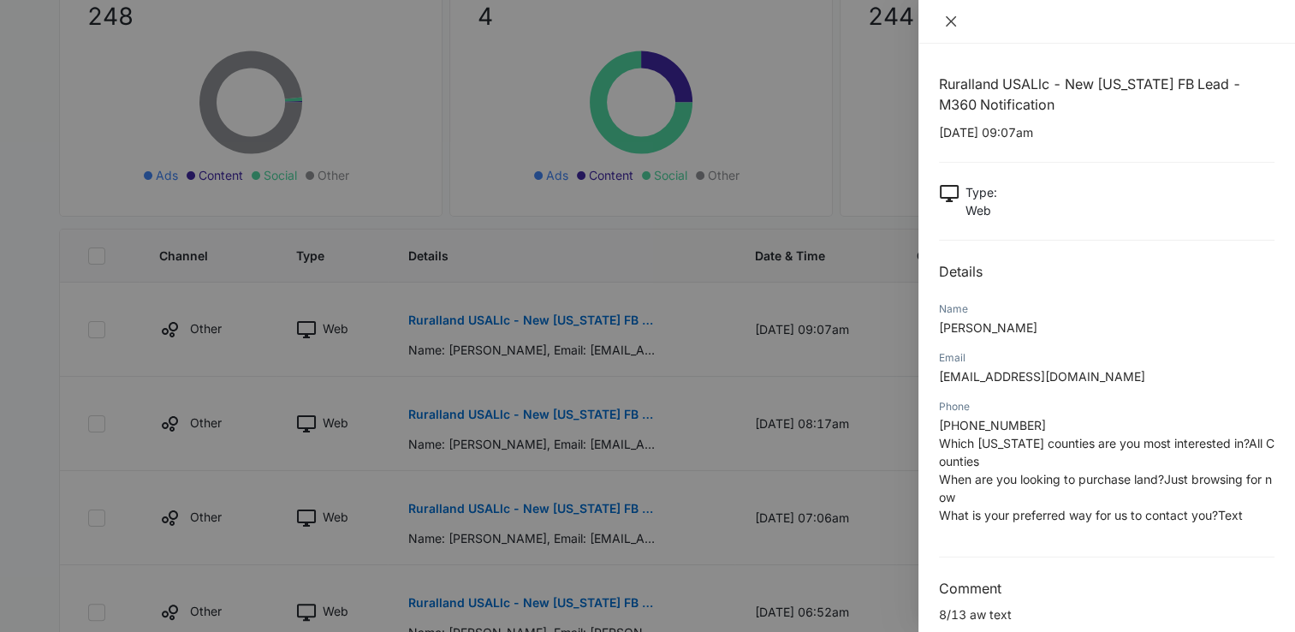
click at [957, 21] on icon "close" at bounding box center [951, 22] width 14 height 14
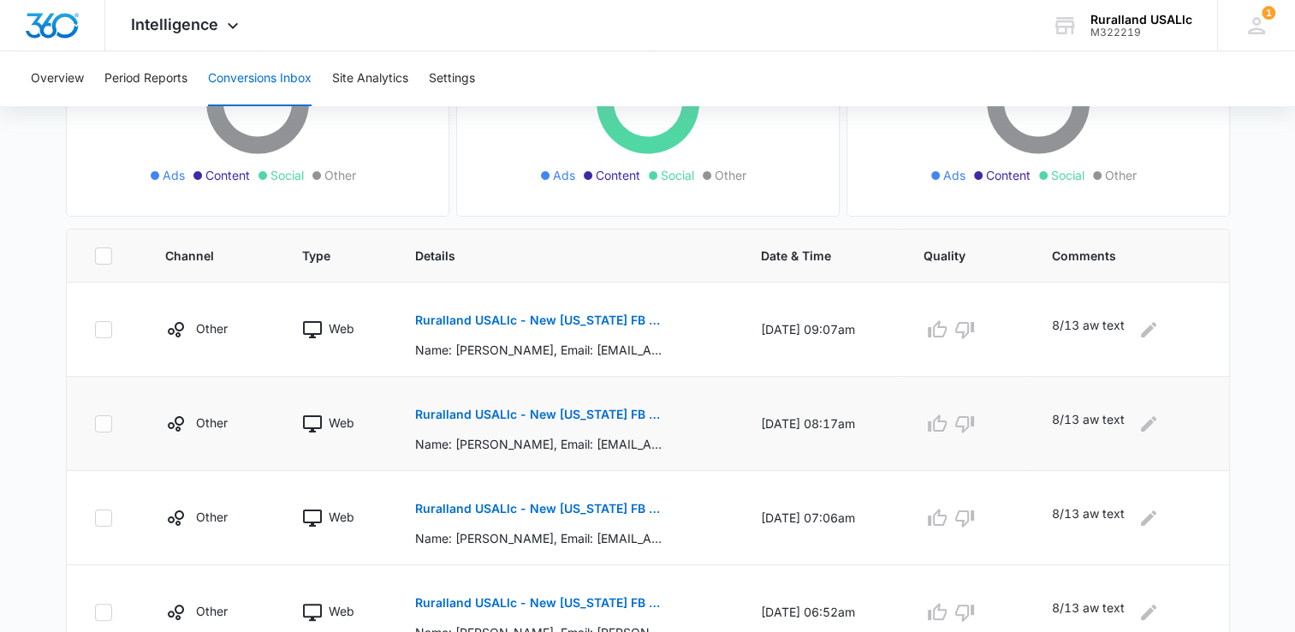
click at [575, 408] on p "Ruralland USALlc - New [US_STATE] FB Lead - M360 Notification" at bounding box center [539, 414] width 249 height 12
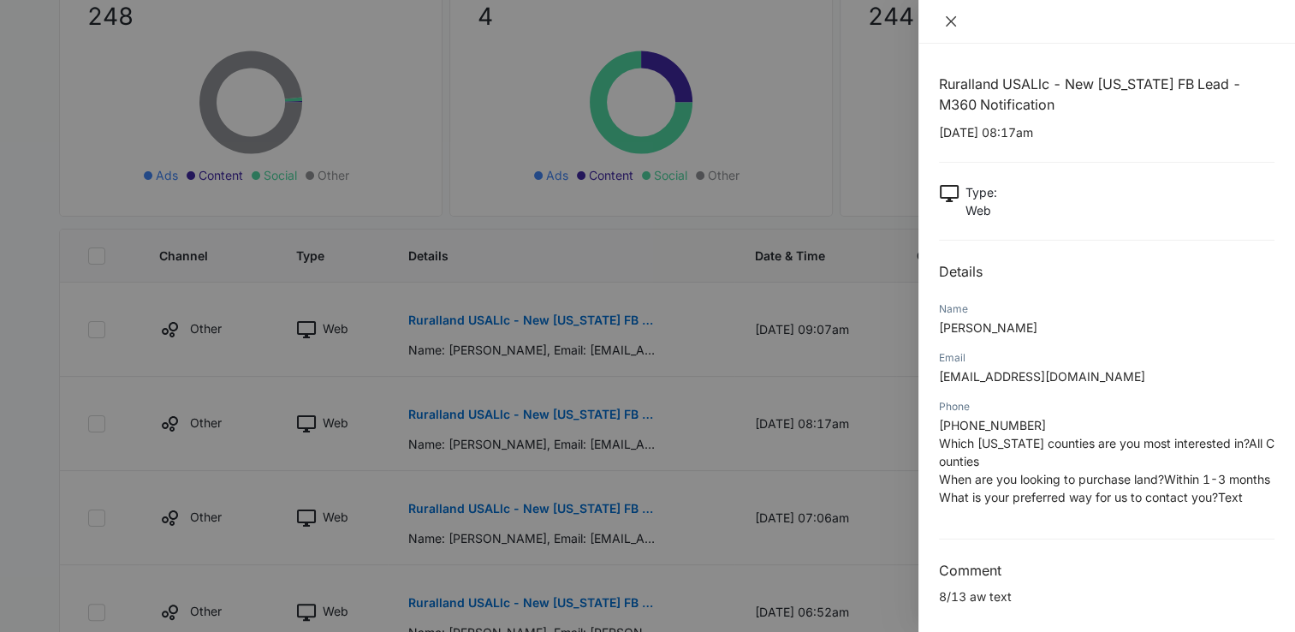
click at [949, 18] on icon "close" at bounding box center [951, 22] width 14 height 14
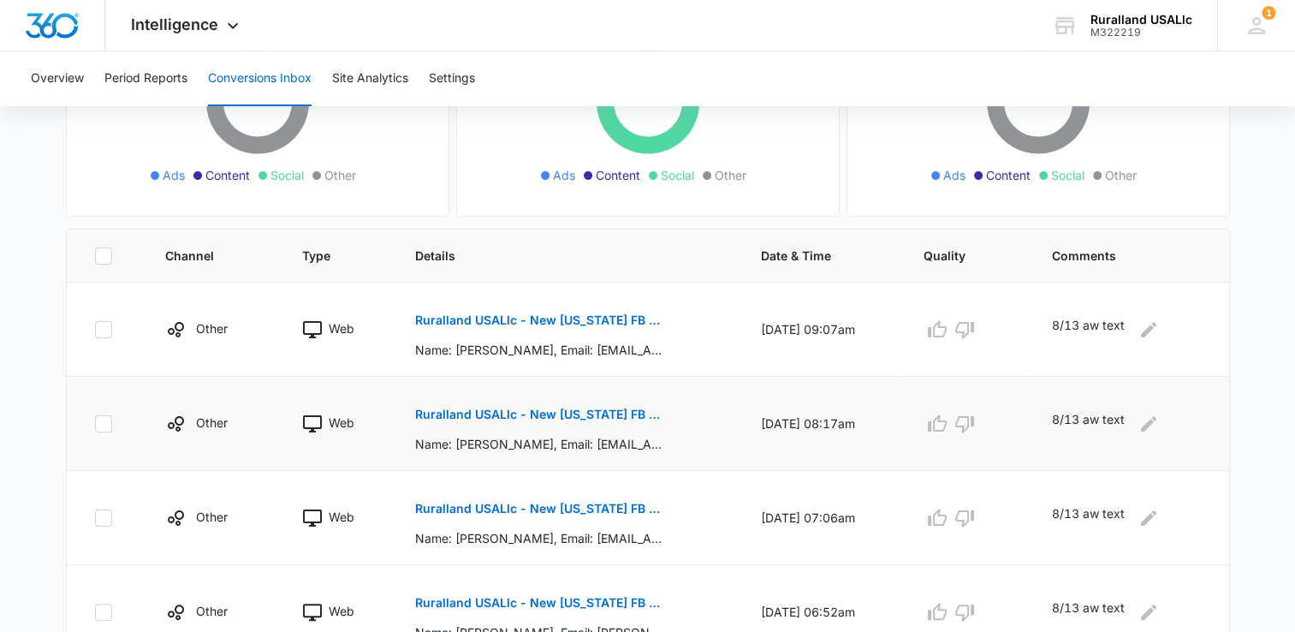
click at [531, 409] on p "Ruralland USALlc - New [US_STATE] FB Lead - M360 Notification" at bounding box center [539, 414] width 249 height 12
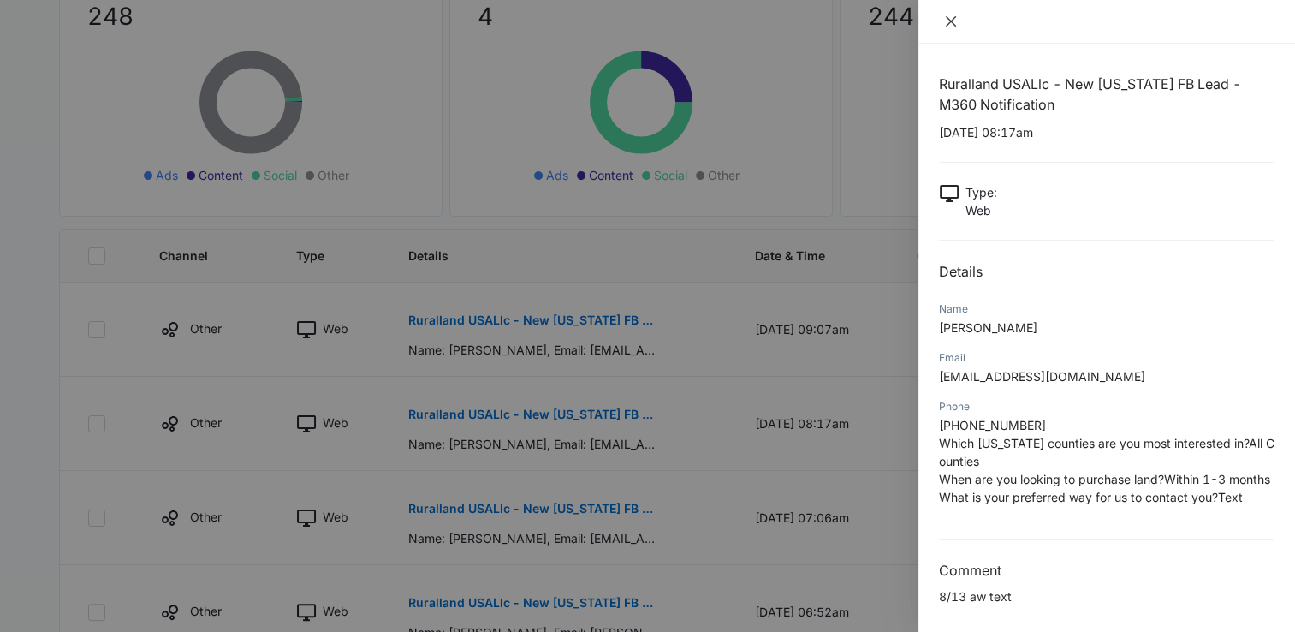
click at [947, 22] on icon "close" at bounding box center [951, 22] width 14 height 14
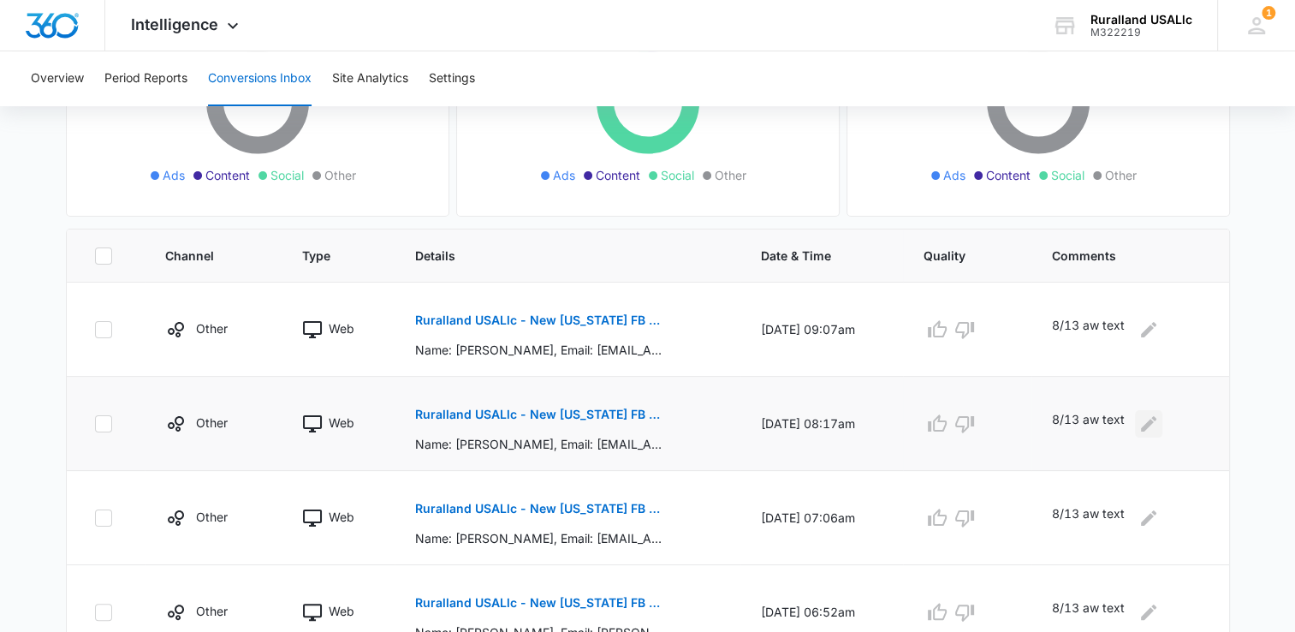
click at [1149, 419] on icon "Edit Comments" at bounding box center [1148, 423] width 21 height 21
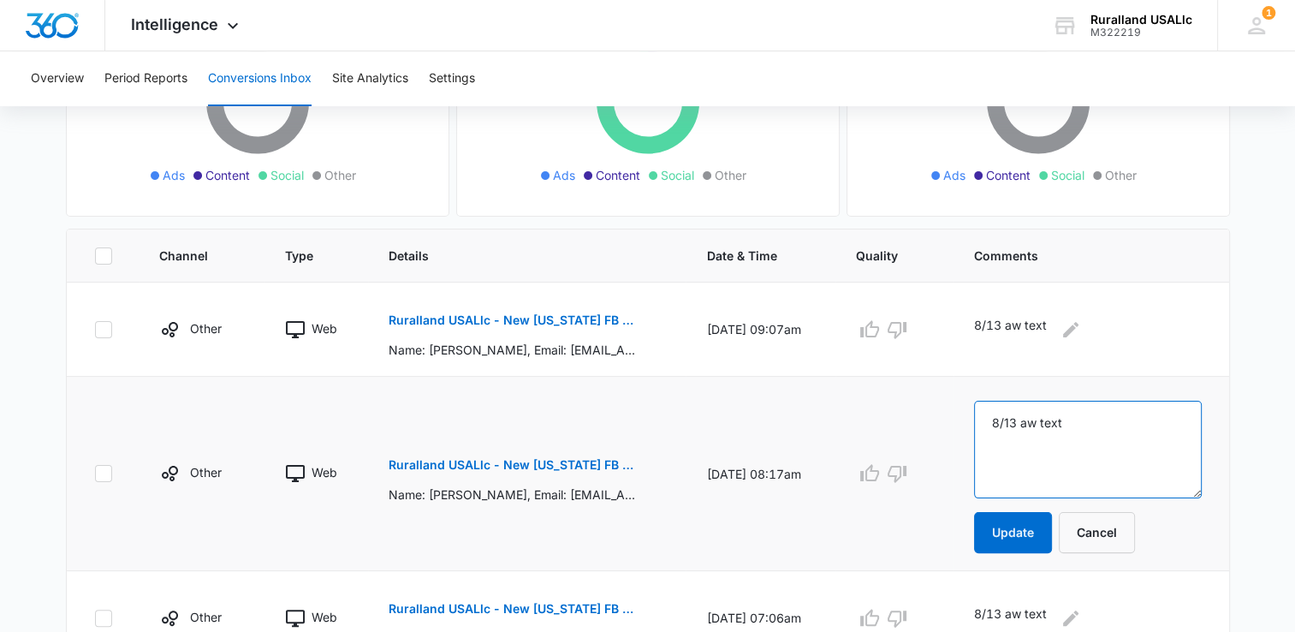
click at [1095, 420] on textarea "8/13 aw text" at bounding box center [1087, 449] width 227 height 98
type textarea "8/13 aw text, requested price list"
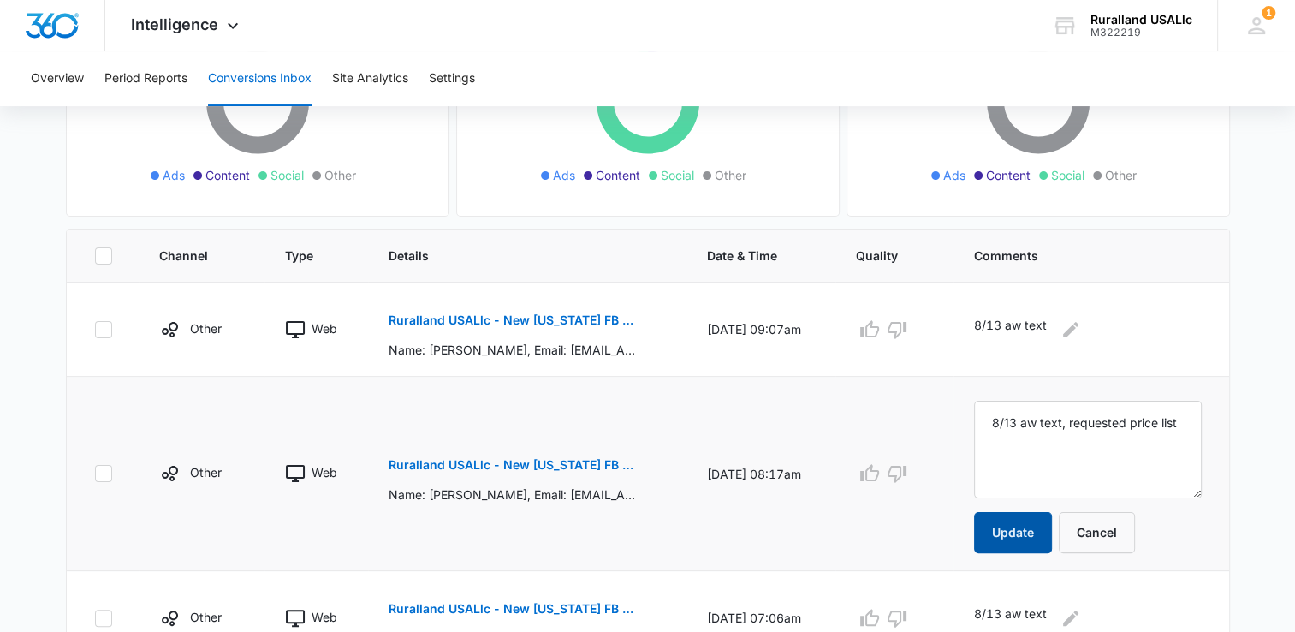
click at [1023, 523] on button "Update" at bounding box center [1013, 532] width 78 height 41
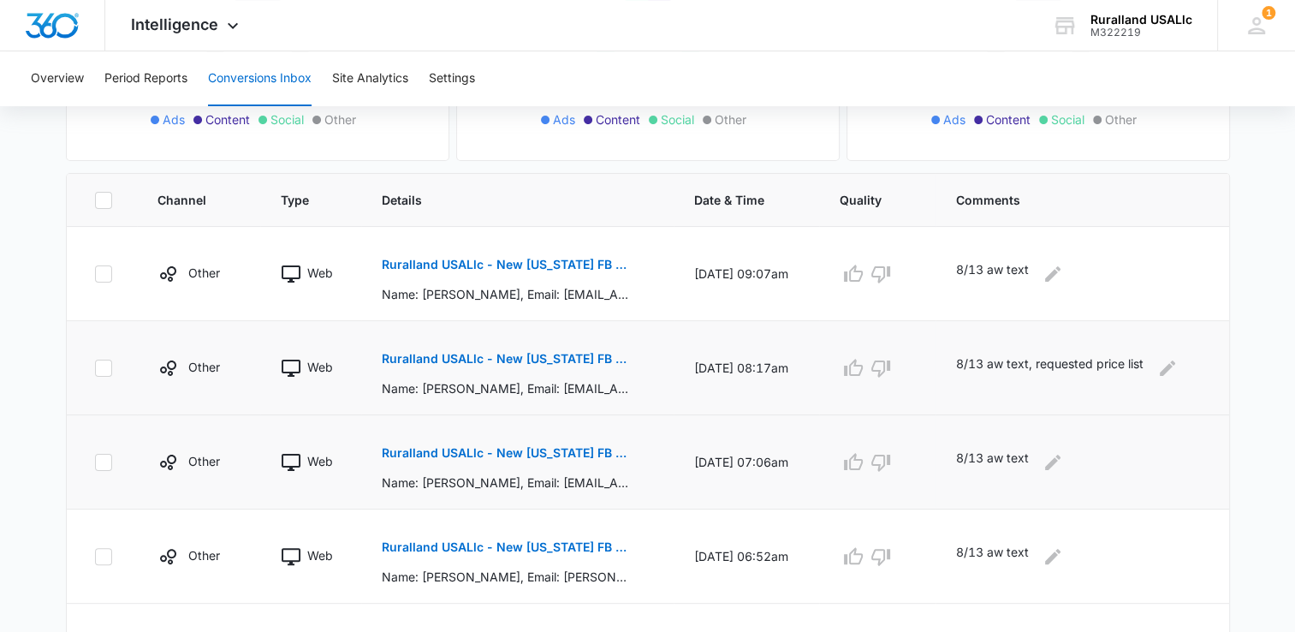
scroll to position [342, 0]
